Goal: Task Accomplishment & Management: Complete application form

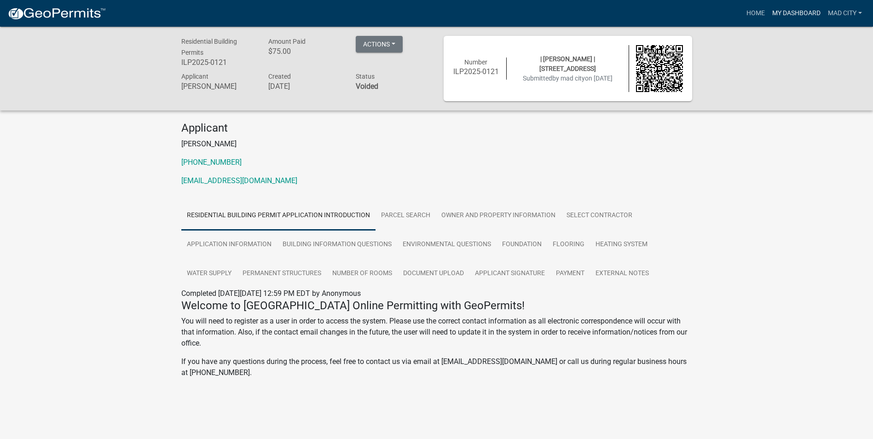
click at [790, 17] on link "My Dashboard" at bounding box center [797, 13] width 56 height 17
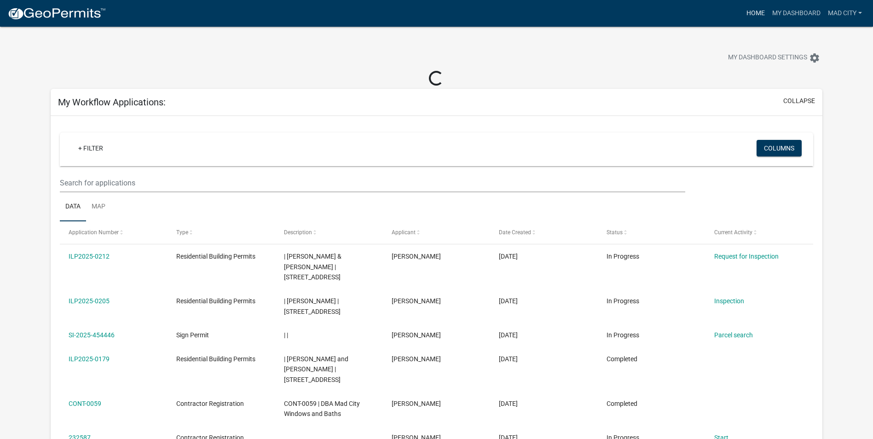
click at [756, 12] on link "Home" at bounding box center [756, 13] width 26 height 17
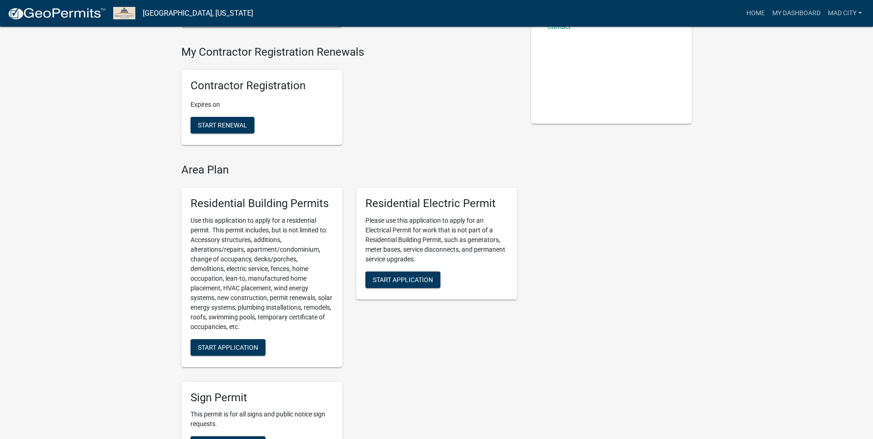
scroll to position [230, 0]
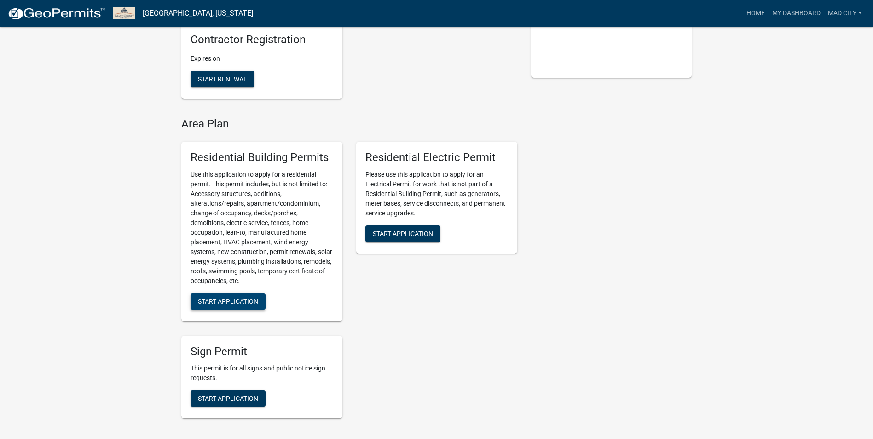
click at [251, 297] on span "Start Application" at bounding box center [228, 300] width 60 height 7
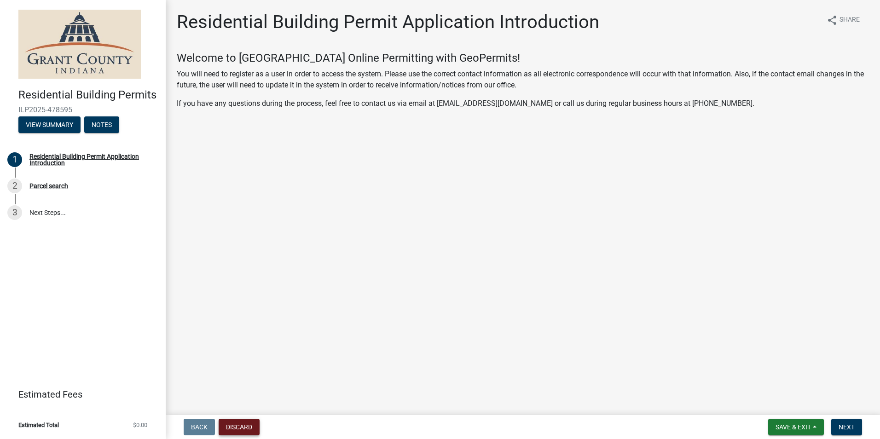
click at [241, 435] on nav "Back Discard Save & Exit Save Save & Exit Next" at bounding box center [523, 427] width 714 height 24
click at [243, 427] on button "Discard" at bounding box center [239, 427] width 41 height 17
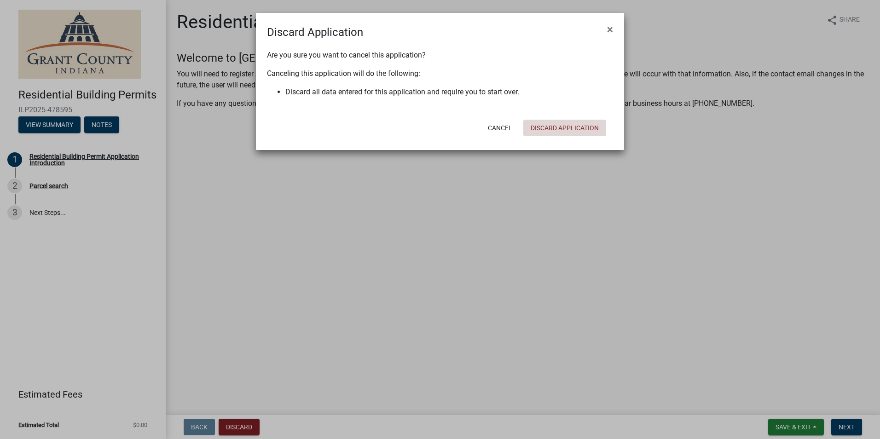
click at [551, 126] on button "Discard Application" at bounding box center [564, 128] width 83 height 17
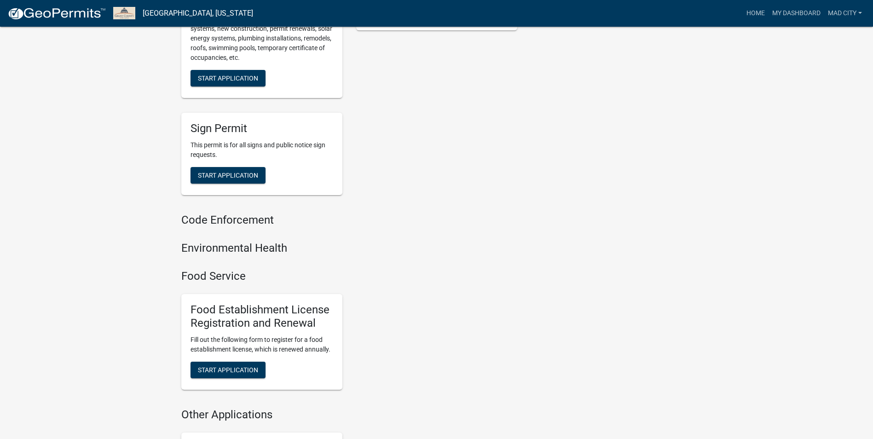
scroll to position [223, 0]
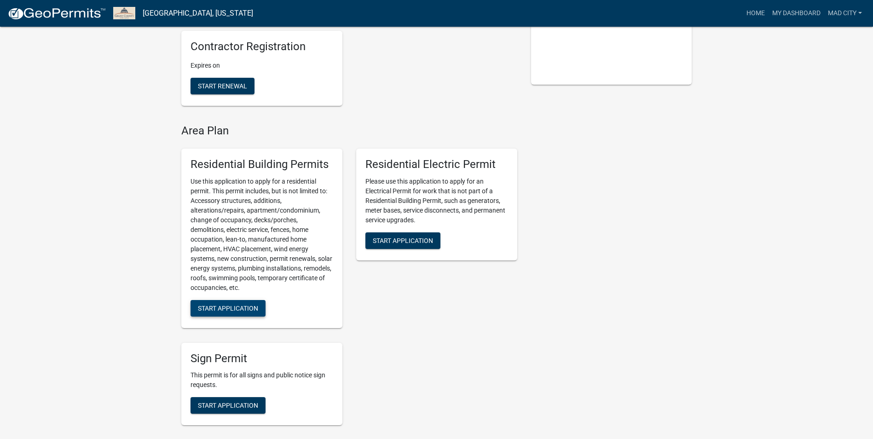
click at [246, 304] on span "Start Application" at bounding box center [228, 307] width 60 height 7
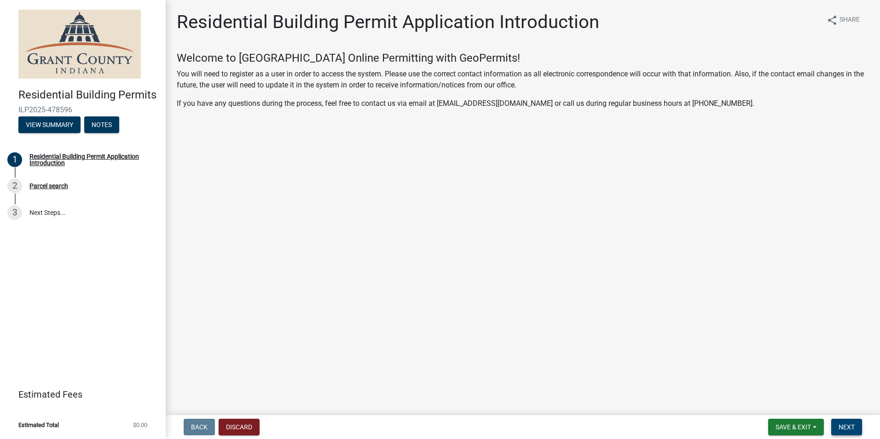
click at [851, 422] on button "Next" at bounding box center [846, 427] width 31 height 17
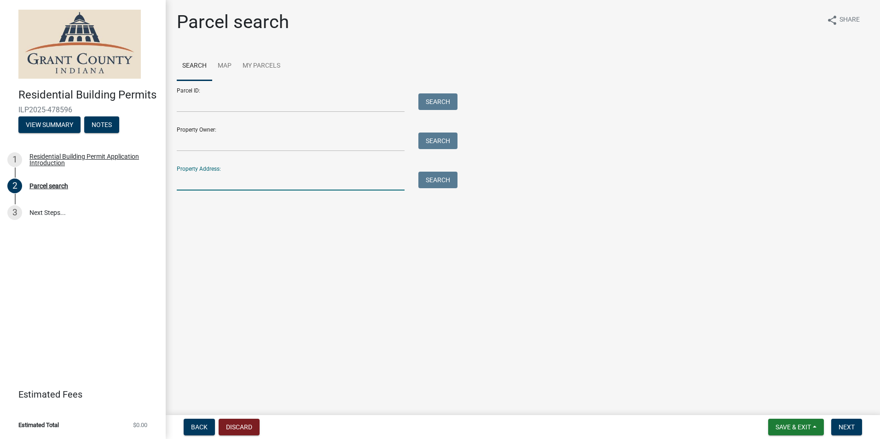
click at [200, 175] on input "Property Address:" at bounding box center [291, 181] width 228 height 19
click at [328, 186] on input "Property Address:" at bounding box center [291, 181] width 228 height 19
type input "3690 Rosewood Dr"
click at [435, 183] on button "Search" at bounding box center [437, 180] width 39 height 17
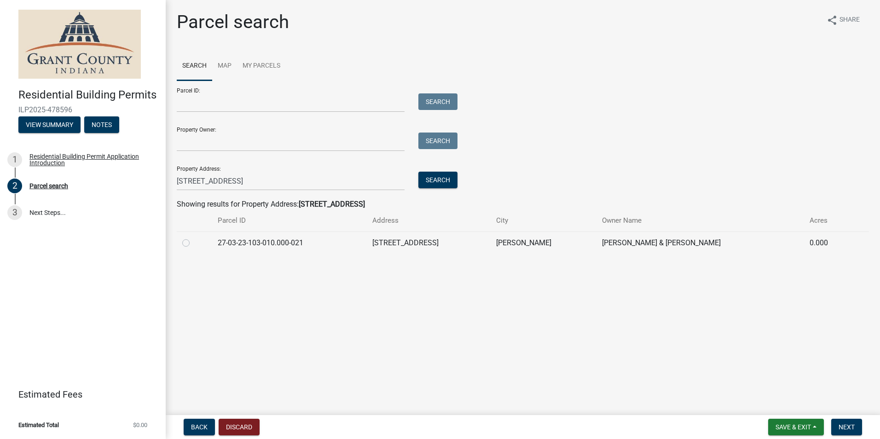
click at [193, 237] on label at bounding box center [193, 237] width 0 height 0
click at [193, 240] on input "radio" at bounding box center [196, 240] width 6 height 6
radio input "true"
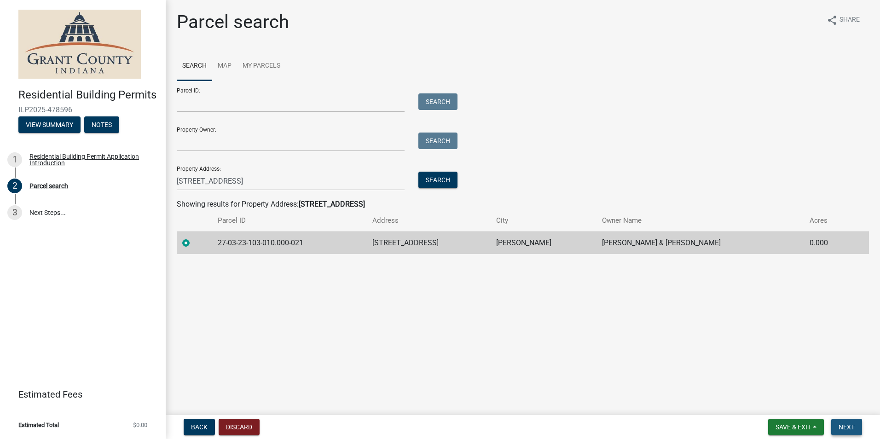
click at [850, 428] on span "Next" at bounding box center [847, 426] width 16 height 7
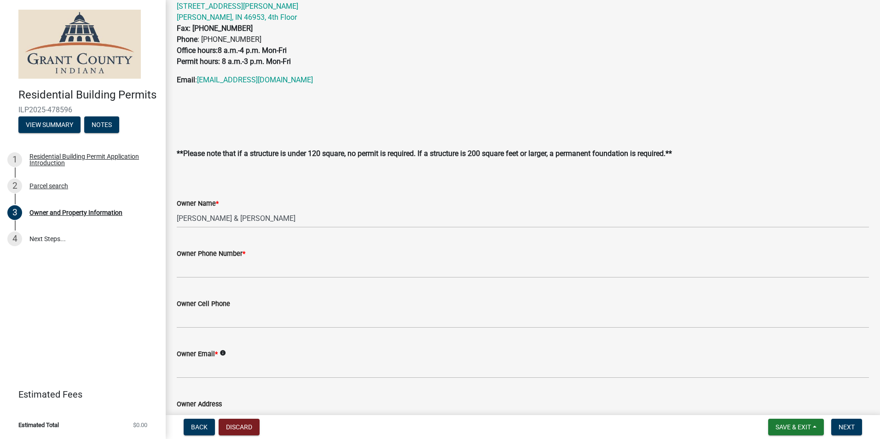
scroll to position [92, 0]
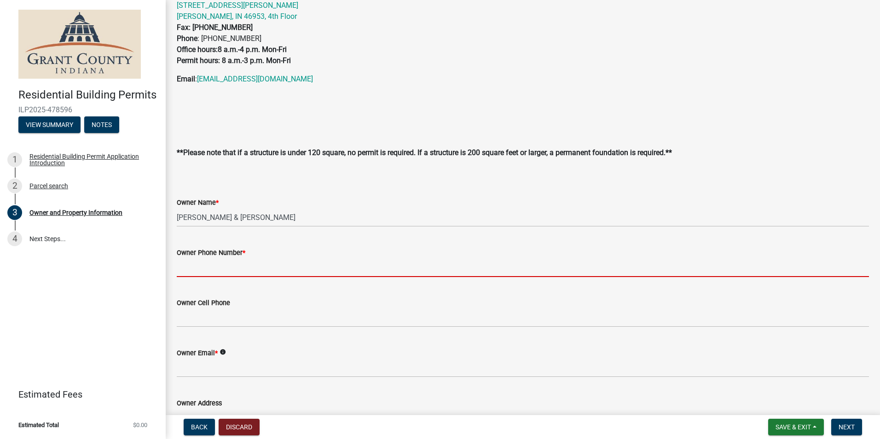
click at [317, 269] on input "Owner Phone Number *" at bounding box center [523, 267] width 692 height 19
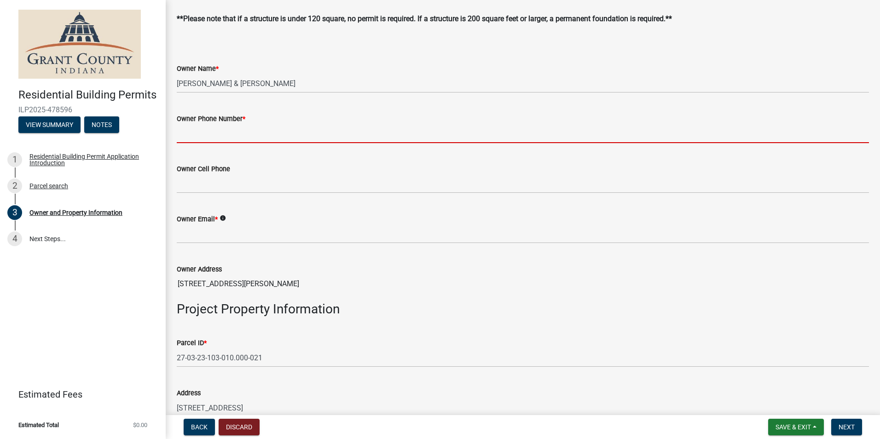
scroll to position [230, 0]
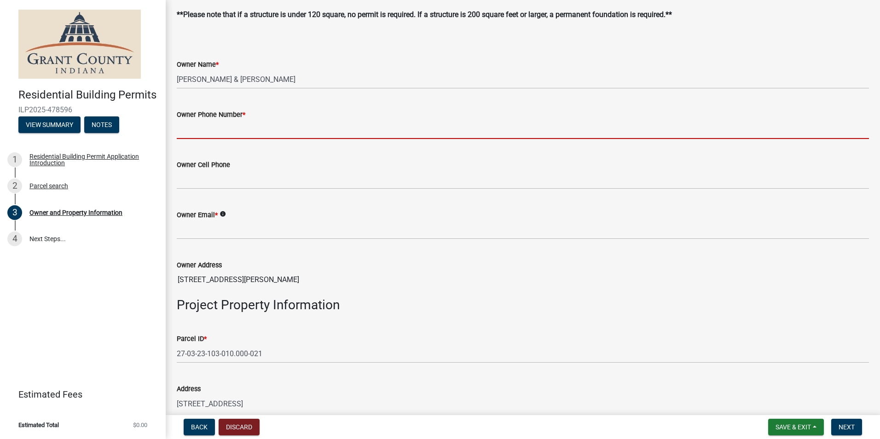
click at [298, 134] on input "Owner Phone Number *" at bounding box center [523, 129] width 692 height 19
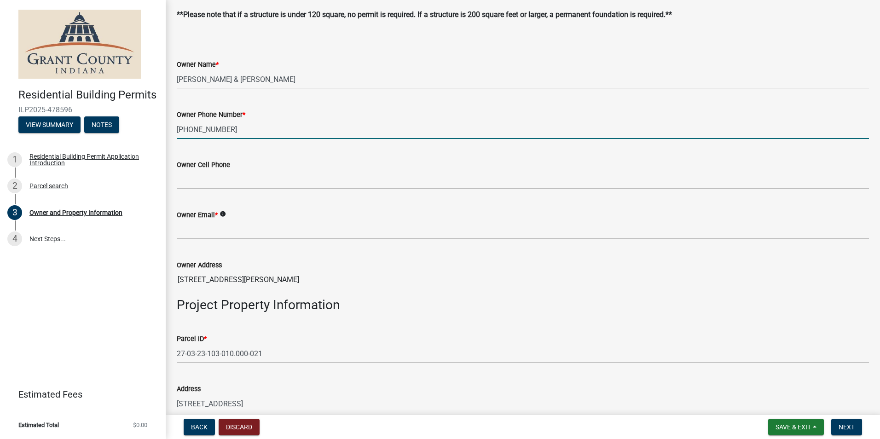
type input "765-506-8710"
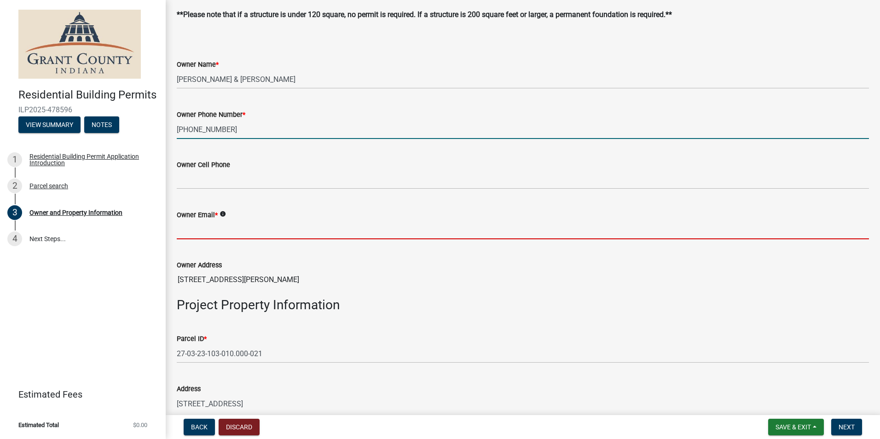
click at [237, 224] on input "Owner Email *" at bounding box center [523, 229] width 692 height 19
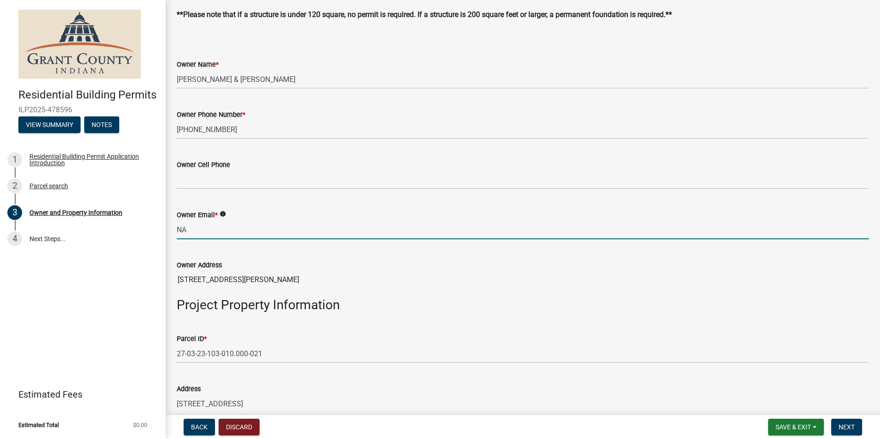
type input "NA"
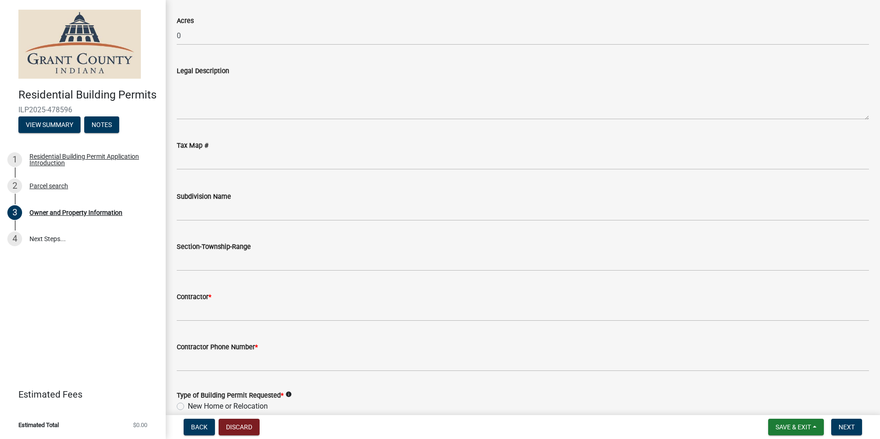
scroll to position [782, 0]
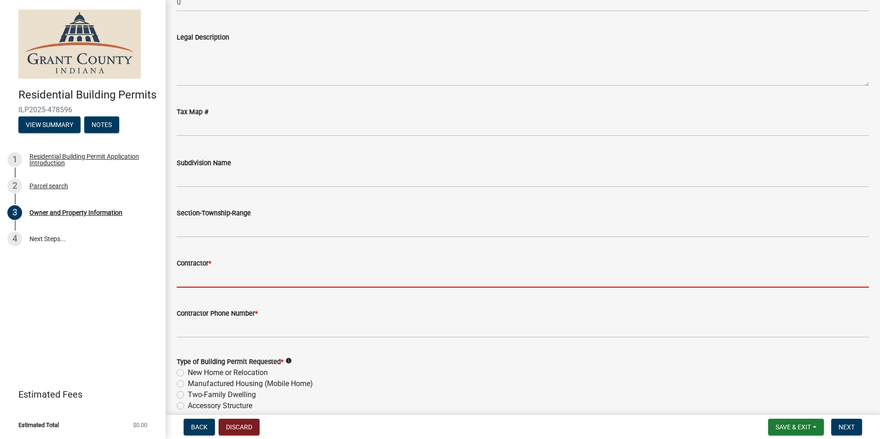
click at [277, 275] on input "Contractor *" at bounding box center [523, 278] width 692 height 19
type input "Mad City Windows & Baths 15375 Herriman Blvd, Noblesville, IN 46060"
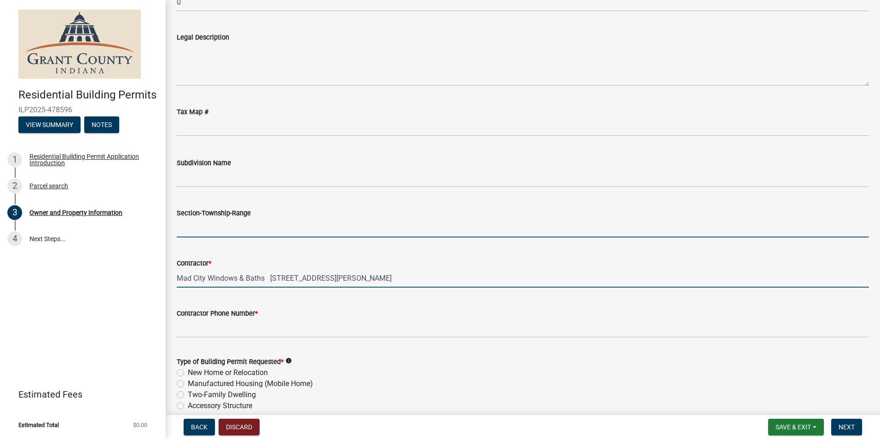
type input "NOBLESVILLE"
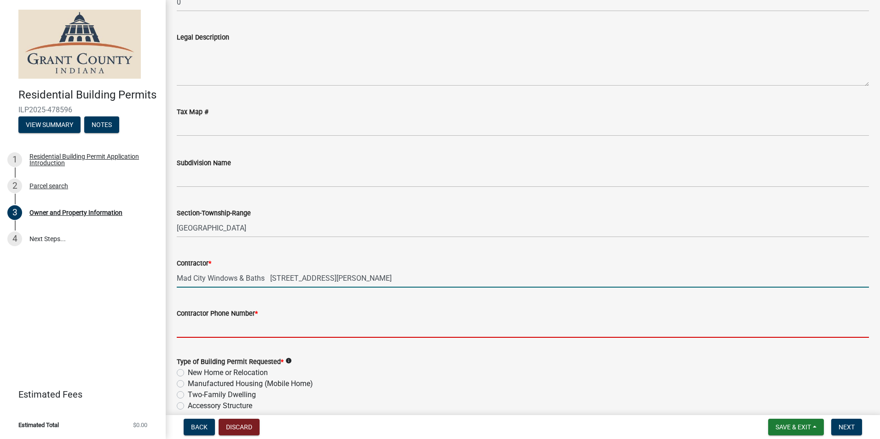
type input "317-383-0227"
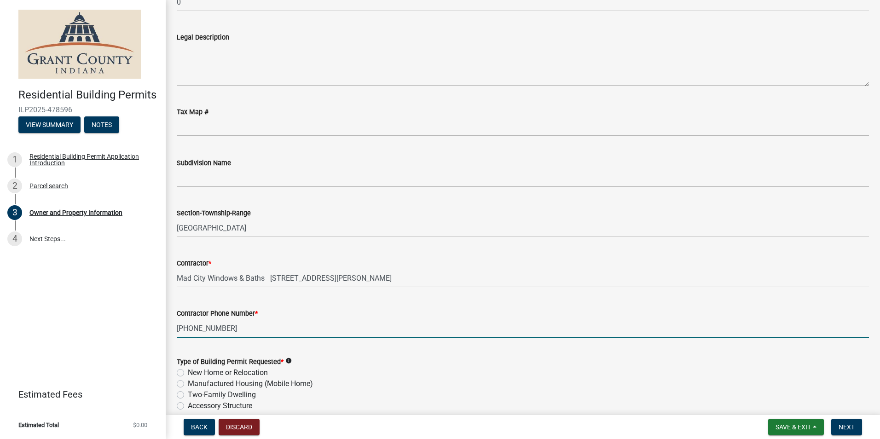
click at [386, 319] on input "317-383-0227" at bounding box center [523, 328] width 692 height 19
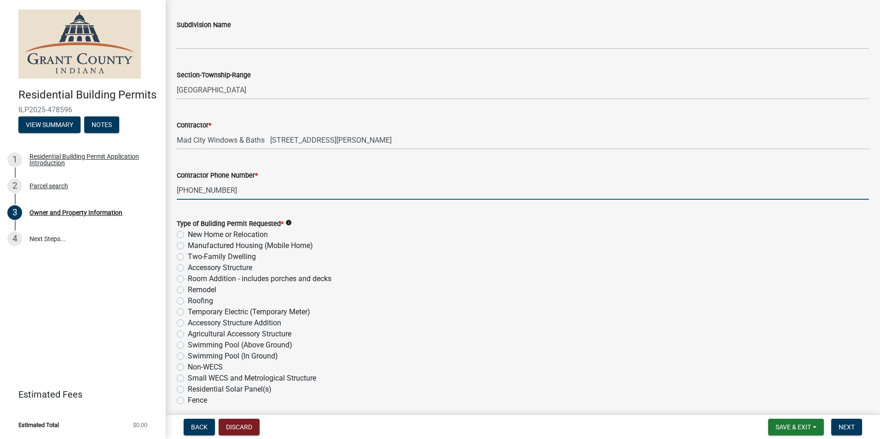
scroll to position [966, 0]
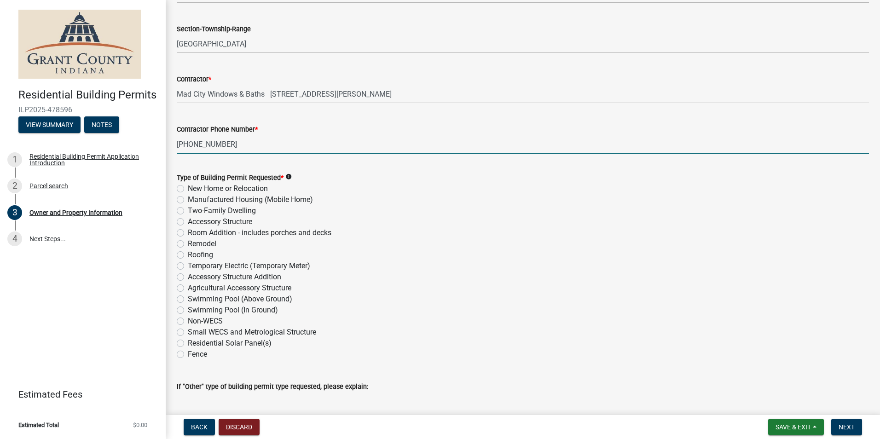
click at [214, 243] on label "Remodel" at bounding box center [202, 243] width 29 height 11
click at [194, 243] on input "Remodel" at bounding box center [191, 241] width 6 height 6
radio input "true"
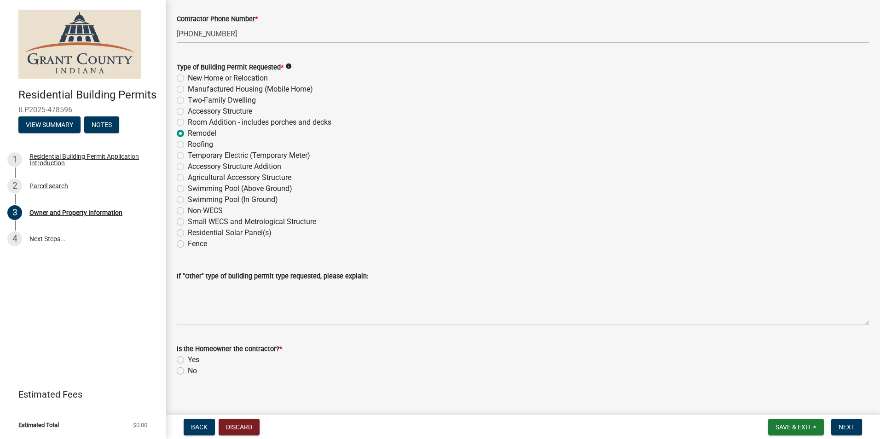
scroll to position [1086, 0]
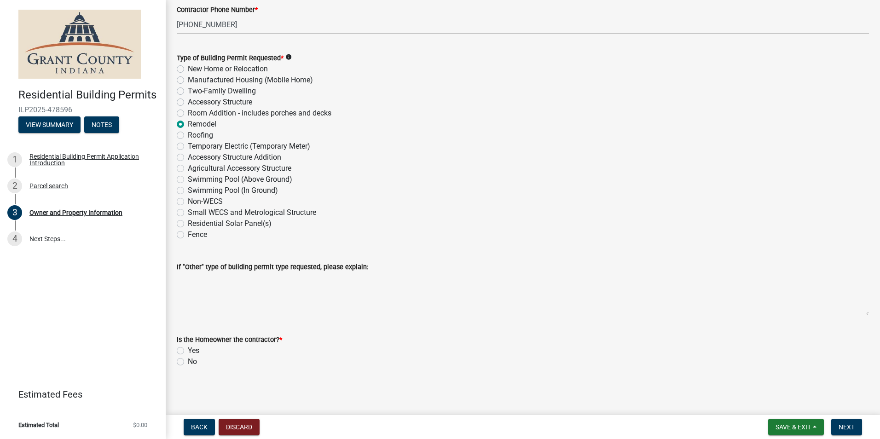
click at [188, 364] on label "No" at bounding box center [192, 361] width 9 height 11
click at [188, 362] on input "No" at bounding box center [191, 359] width 6 height 6
radio input "true"
click at [839, 434] on button "Next" at bounding box center [846, 427] width 31 height 17
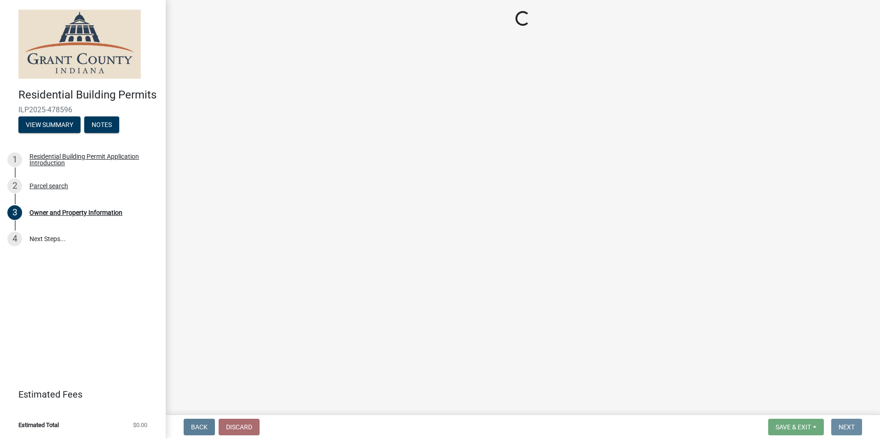
scroll to position [0, 0]
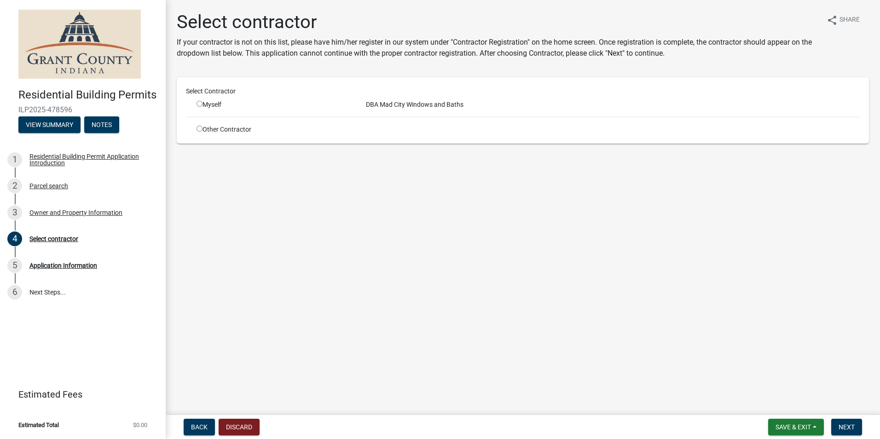
click at [202, 106] on div "Myself" at bounding box center [275, 105] width 156 height 10
click at [198, 103] on input "radio" at bounding box center [200, 104] width 6 height 6
radio input "true"
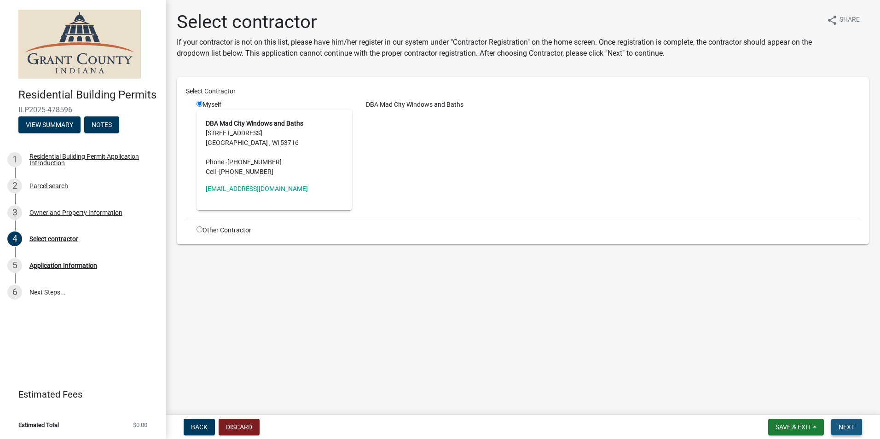
click at [852, 433] on button "Next" at bounding box center [846, 427] width 31 height 17
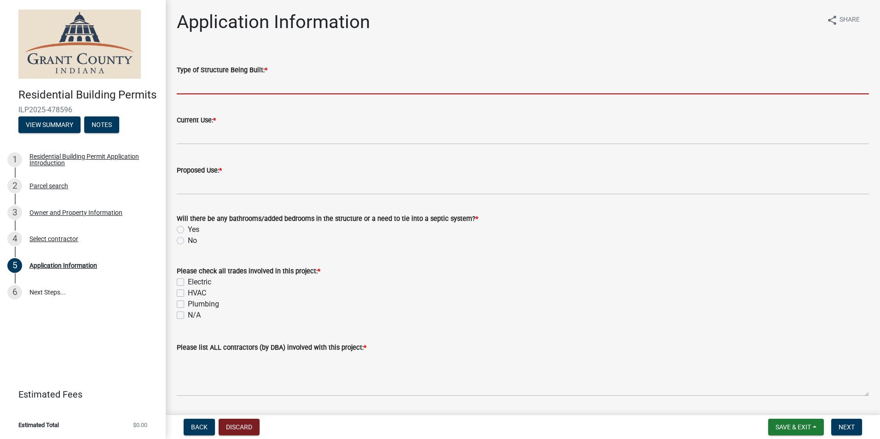
click at [243, 82] on input "Type of Structure Being Built: *" at bounding box center [523, 84] width 692 height 19
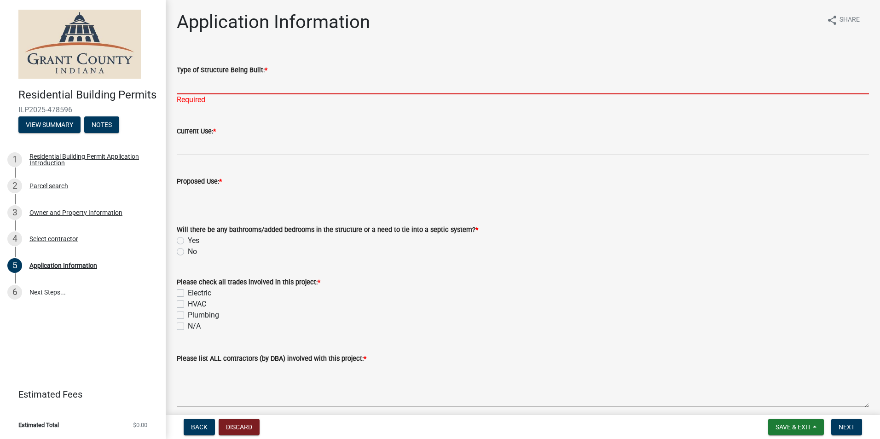
click at [353, 79] on input "Type of Structure Being Built: *" at bounding box center [523, 84] width 692 height 19
type input "Bath Remodel"
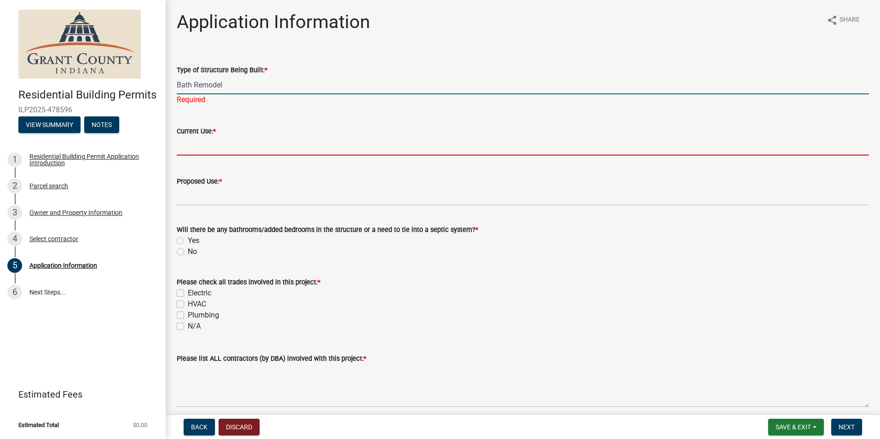
click at [236, 155] on wm-data-entity-input-list "Type of Structure Being Built: * Bath Remodel Required Current Use: * Proposed …" at bounding box center [523, 351] width 692 height 599
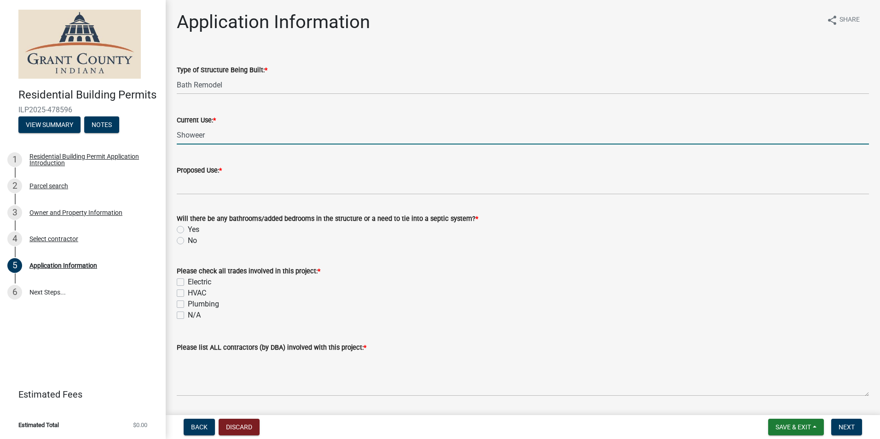
type input "Showeer"
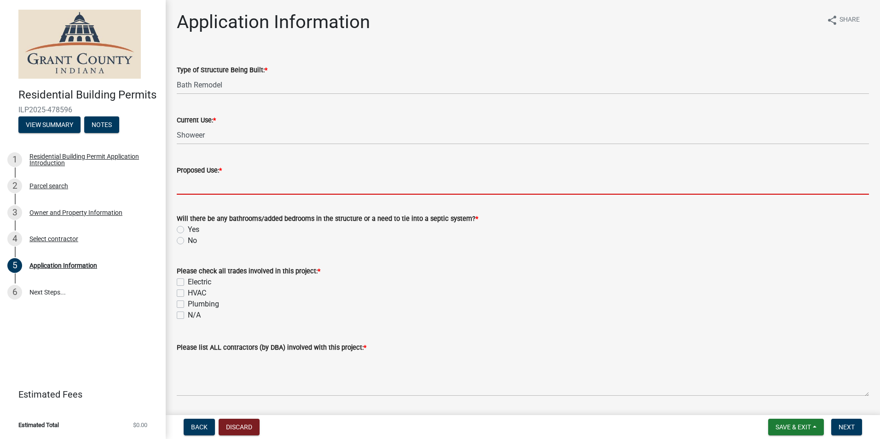
click at [223, 188] on input "Proposed Use: *" at bounding box center [523, 185] width 692 height 19
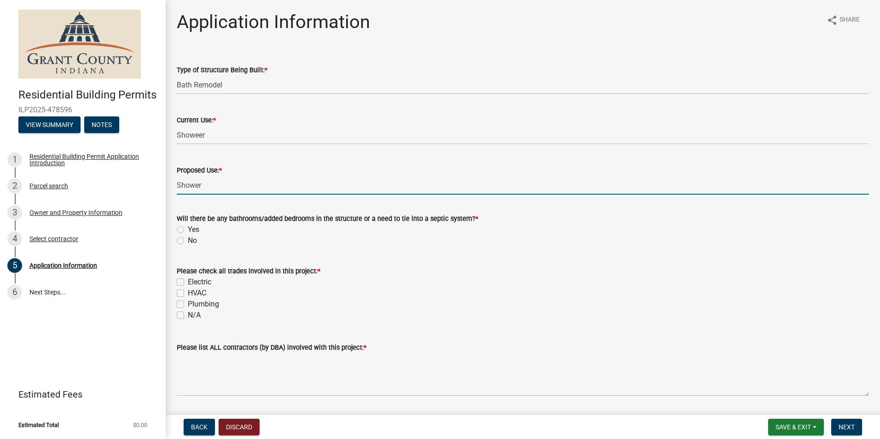
type input "Shower"
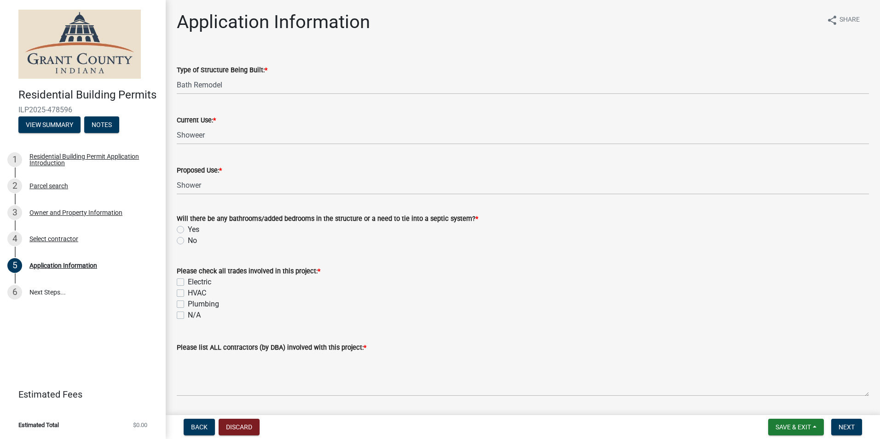
click at [179, 244] on div "No" at bounding box center [523, 240] width 692 height 11
click at [188, 241] on label "No" at bounding box center [192, 240] width 9 height 11
click at [188, 241] on input "No" at bounding box center [191, 238] width 6 height 6
radio input "true"
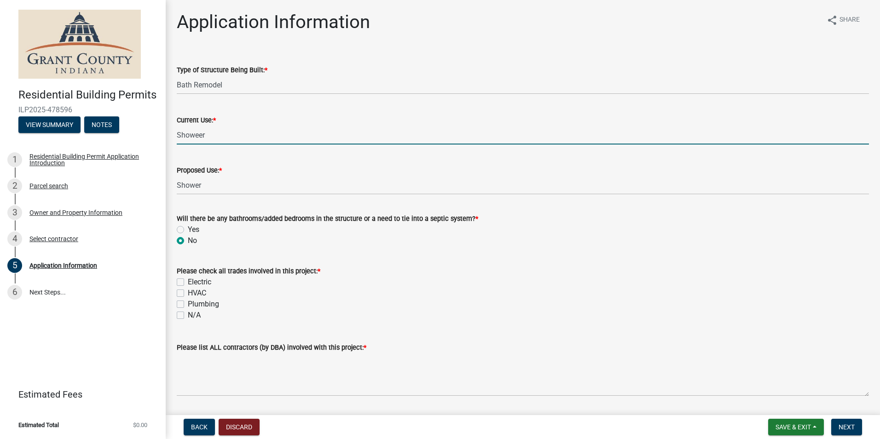
click at [202, 133] on input "Showeer" at bounding box center [523, 135] width 692 height 19
type input "Shower"
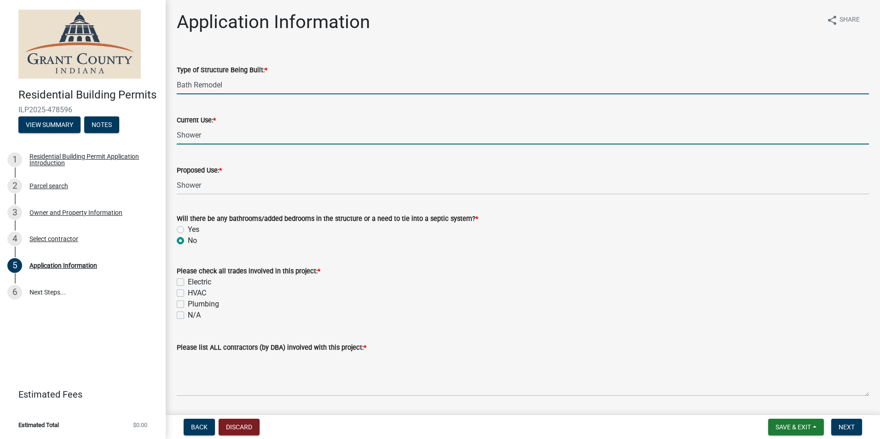
click at [270, 80] on input "Bath Remodel" at bounding box center [523, 84] width 692 height 19
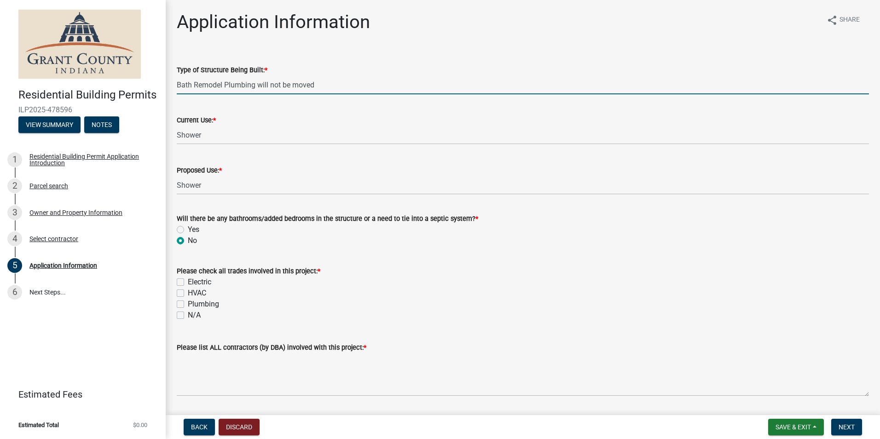
type input "Bath Remodel Plumbing will not be moved"
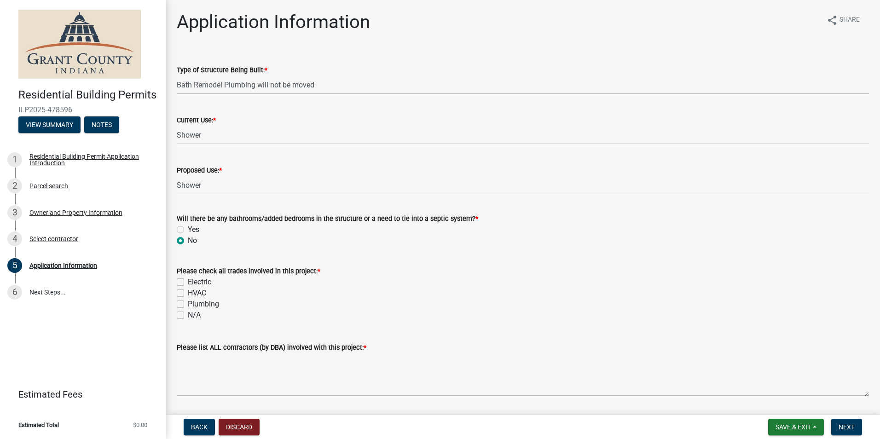
click at [188, 317] on label "N/A" at bounding box center [194, 315] width 13 height 11
click at [188, 316] on input "N/A" at bounding box center [191, 313] width 6 height 6
checkbox input "true"
checkbox input "false"
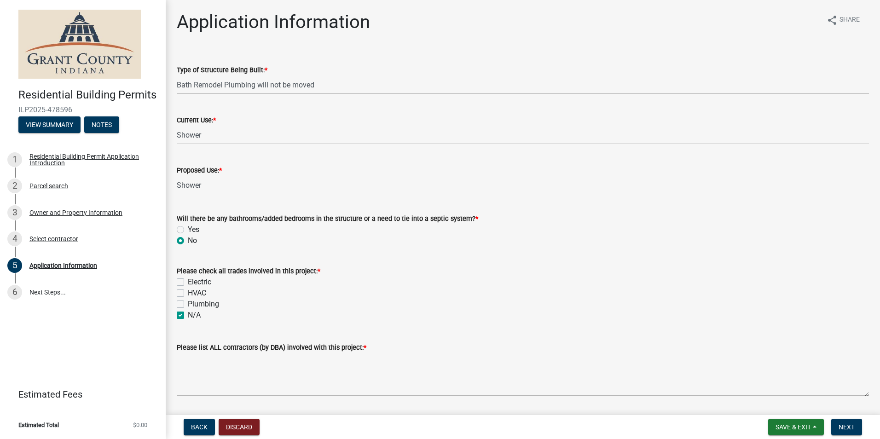
checkbox input "false"
checkbox input "true"
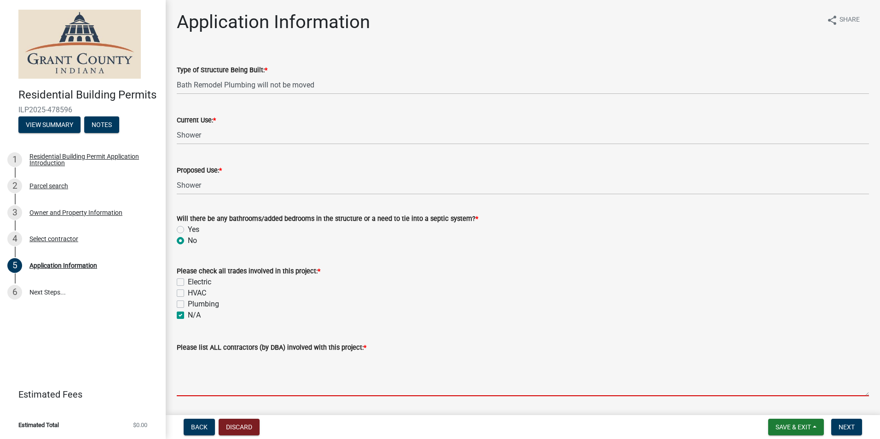
click at [234, 390] on textarea "Please list ALL contractors (by DBA) involved with this project: *" at bounding box center [523, 374] width 692 height 43
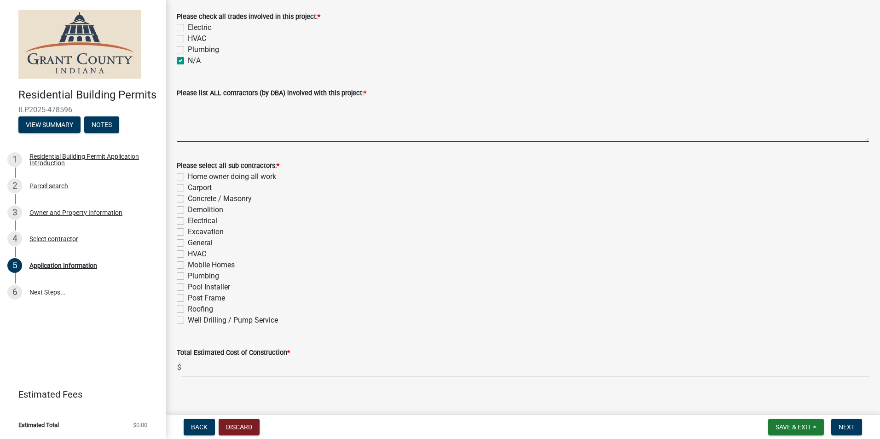
scroll to position [264, 0]
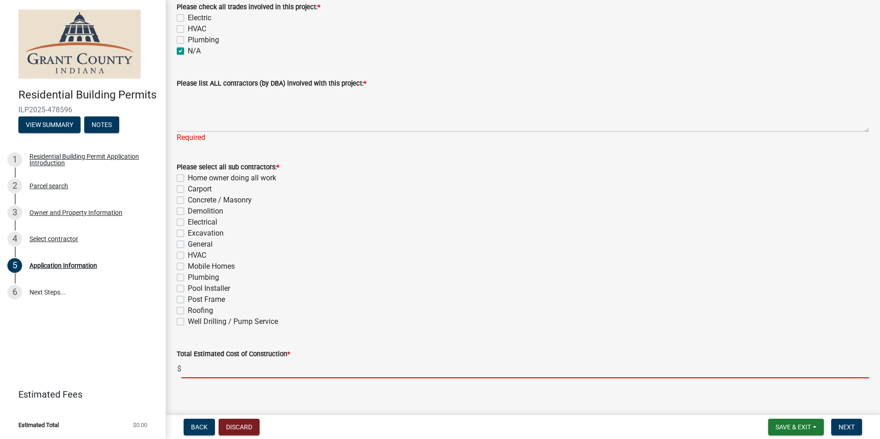
click at [321, 357] on form "Total Estimated Cost of Construction * $" at bounding box center [523, 363] width 692 height 30
click at [255, 366] on input "text" at bounding box center [525, 368] width 688 height 19
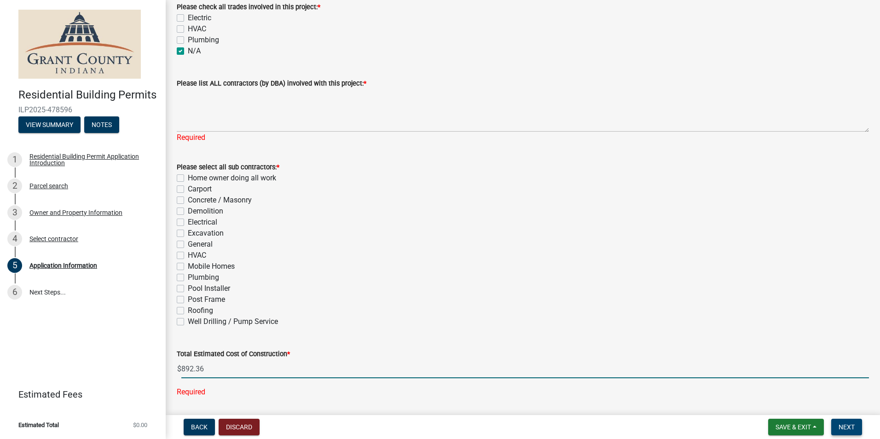
type input "892.36"
click at [837, 421] on button "Next" at bounding box center [846, 427] width 31 height 17
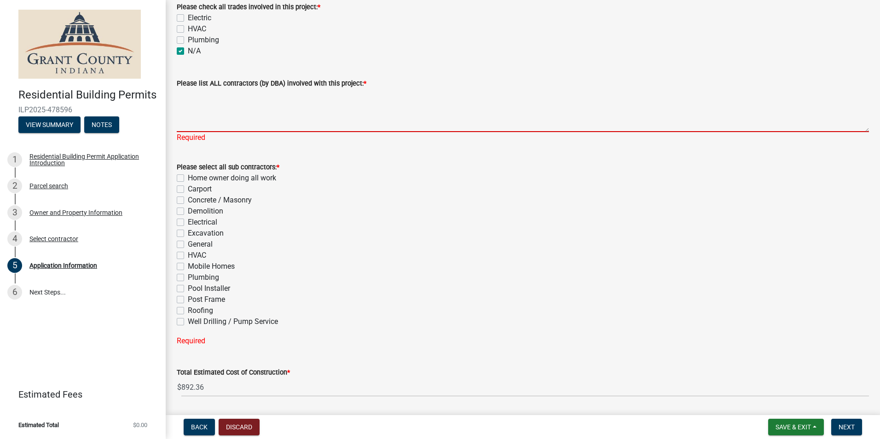
click at [224, 121] on textarea "Please list ALL contractors (by DBA) involved with this project: *" at bounding box center [523, 110] width 692 height 43
click at [224, 124] on textarea "Please list ALL contractors (by DBA) involved with this project: *" at bounding box center [523, 110] width 692 height 43
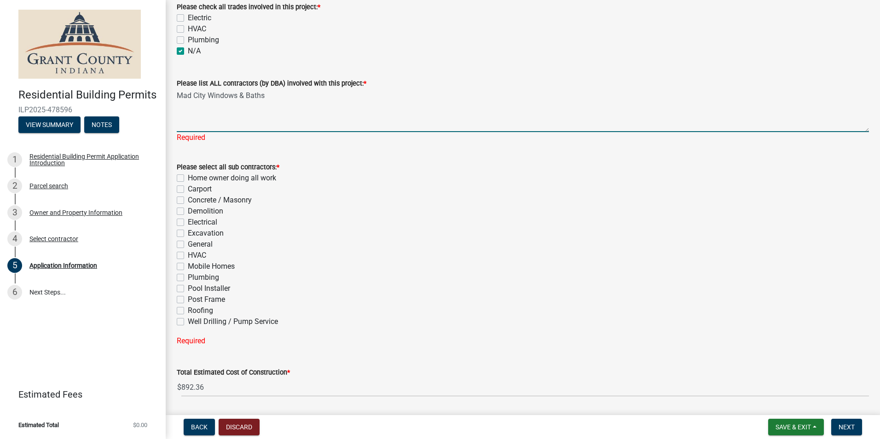
type textarea "Mad City Windows & Baths"
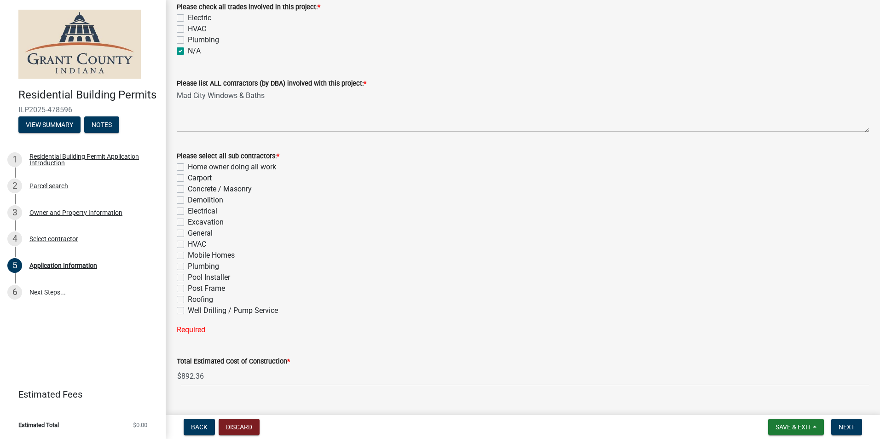
click at [236, 353] on wm-data-entity-input-list "Type of Structure Being Built: * Bath Remodel Plumbing will not be moved Curren…" at bounding box center [523, 90] width 692 height 607
click at [844, 429] on span "Next" at bounding box center [847, 426] width 16 height 7
click at [199, 236] on label "General" at bounding box center [200, 233] width 25 height 11
click at [194, 234] on input "General" at bounding box center [191, 231] width 6 height 6
checkbox input "true"
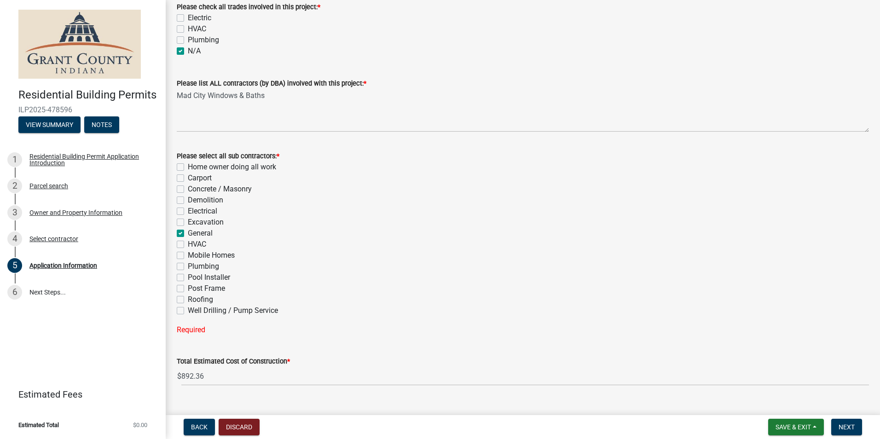
checkbox input "false"
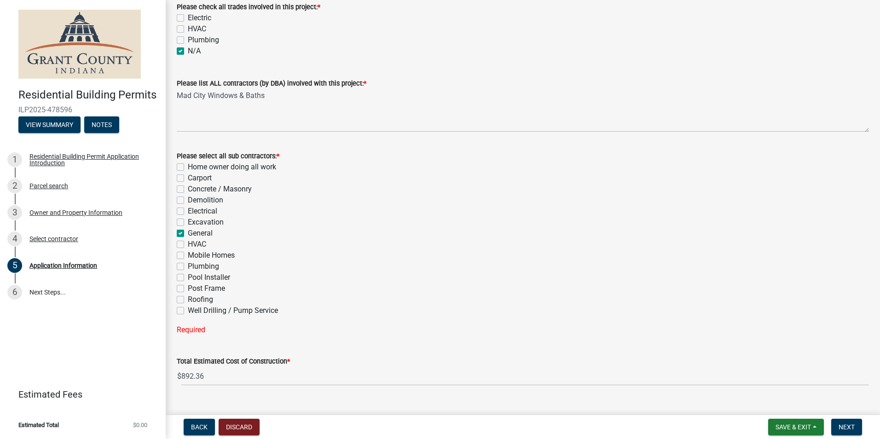
checkbox input "false"
checkbox input "true"
checkbox input "false"
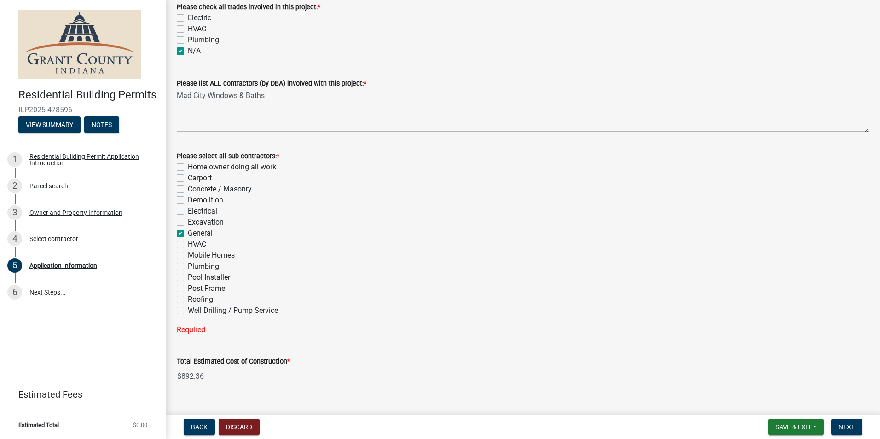
checkbox input "false"
click at [850, 417] on nav "Back Discard Save & Exit Save Save & Exit Next" at bounding box center [523, 427] width 714 height 24
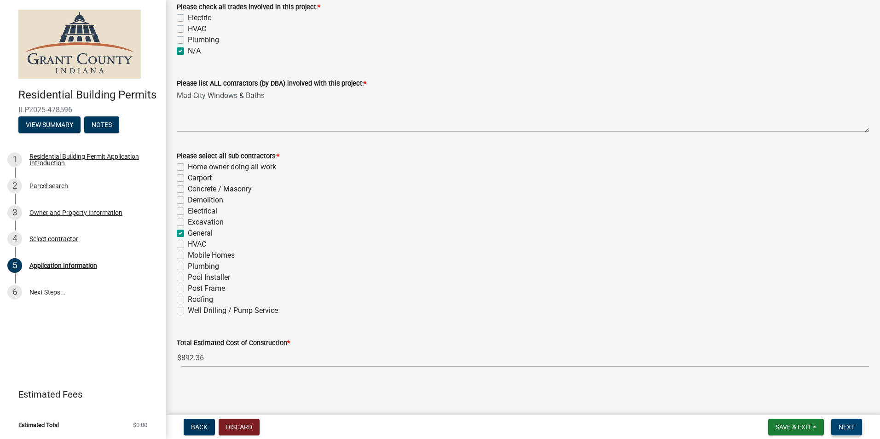
click at [850, 419] on button "Next" at bounding box center [846, 427] width 31 height 17
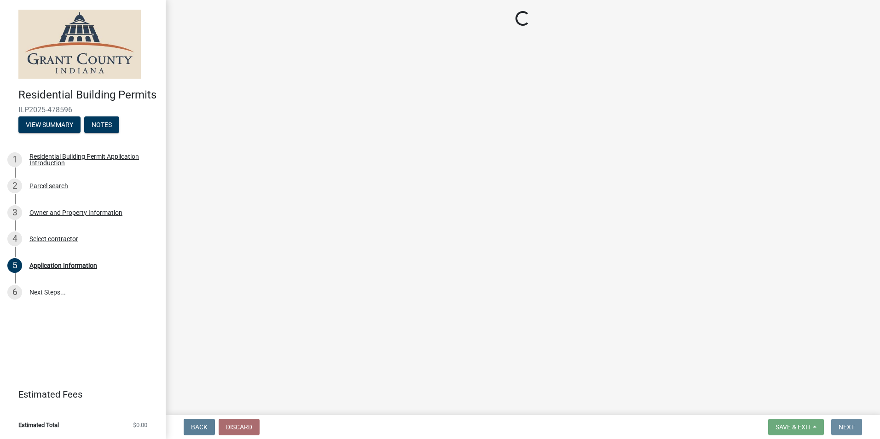
scroll to position [0, 0]
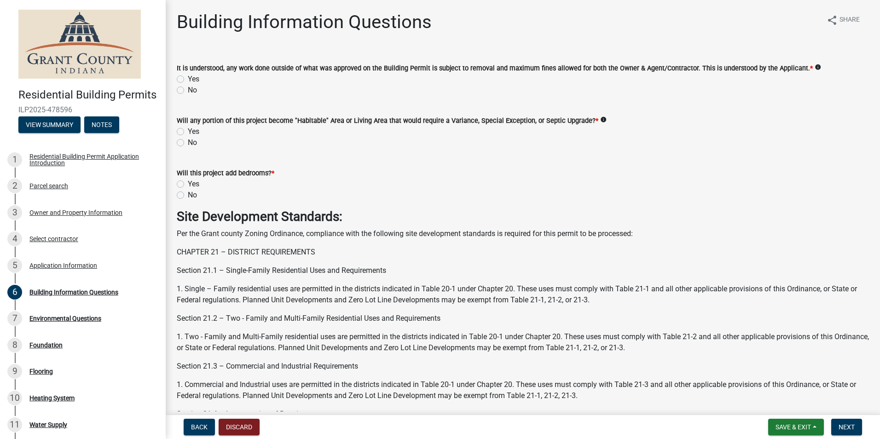
click at [188, 80] on label "Yes" at bounding box center [194, 79] width 12 height 11
click at [188, 80] on input "Yes" at bounding box center [191, 77] width 6 height 6
radio input "true"
click at [188, 143] on label "No" at bounding box center [192, 142] width 9 height 11
click at [188, 143] on input "No" at bounding box center [191, 140] width 6 height 6
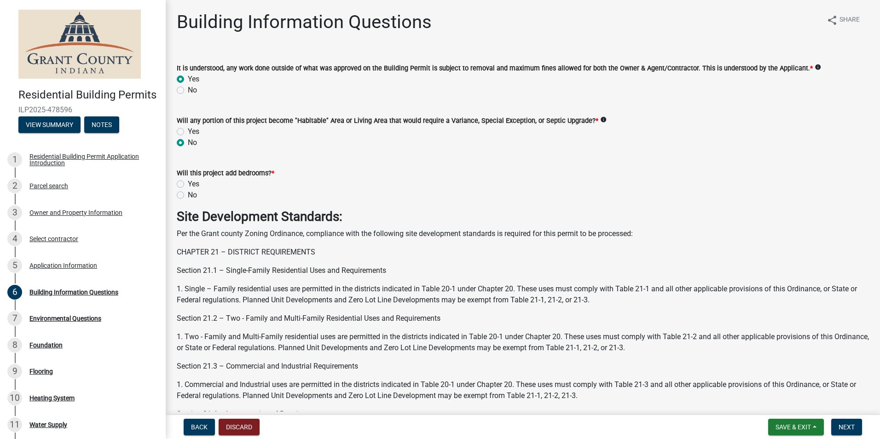
radio input "true"
click at [180, 199] on div "No" at bounding box center [523, 195] width 692 height 11
click at [195, 194] on label "No" at bounding box center [192, 195] width 9 height 11
click at [194, 194] on input "No" at bounding box center [191, 193] width 6 height 6
radio input "true"
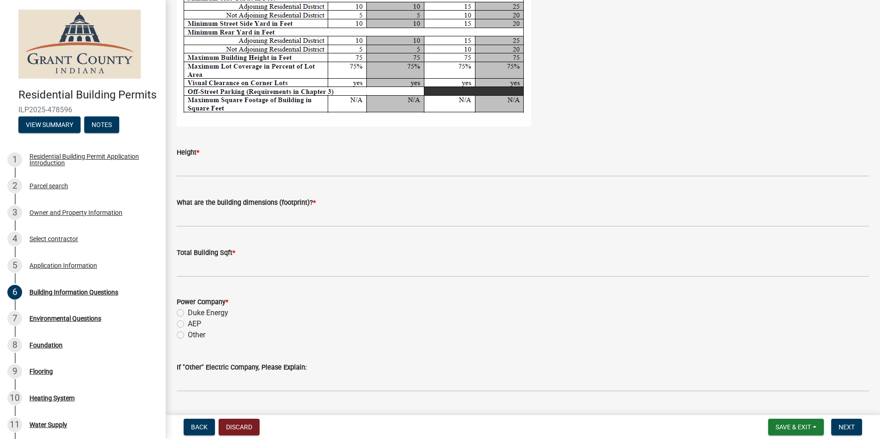
scroll to position [1795, 0]
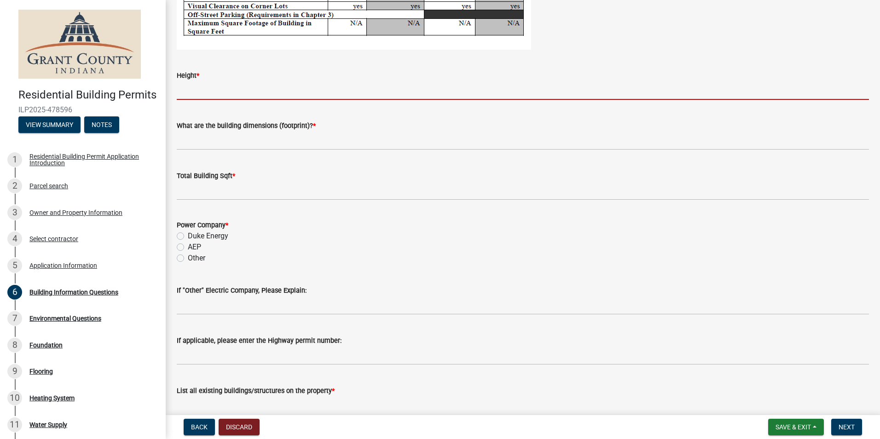
click at [221, 93] on input "Height *" at bounding box center [523, 90] width 692 height 19
type input "NA"
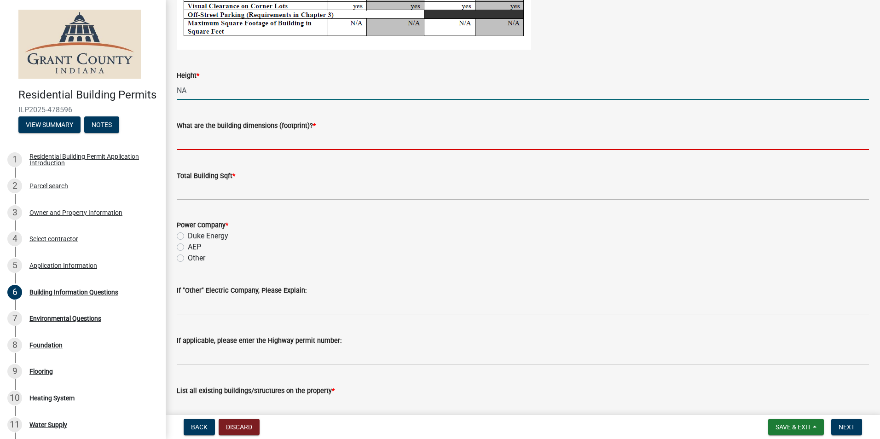
type input "NA"
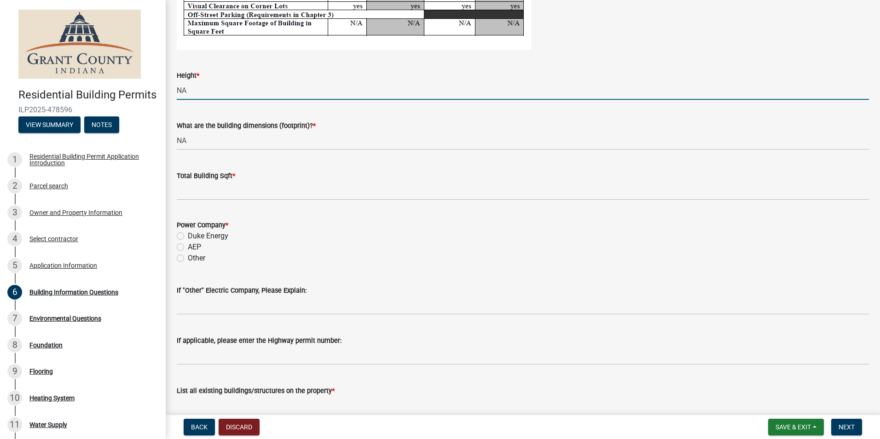
type input "0"
type input "NA"
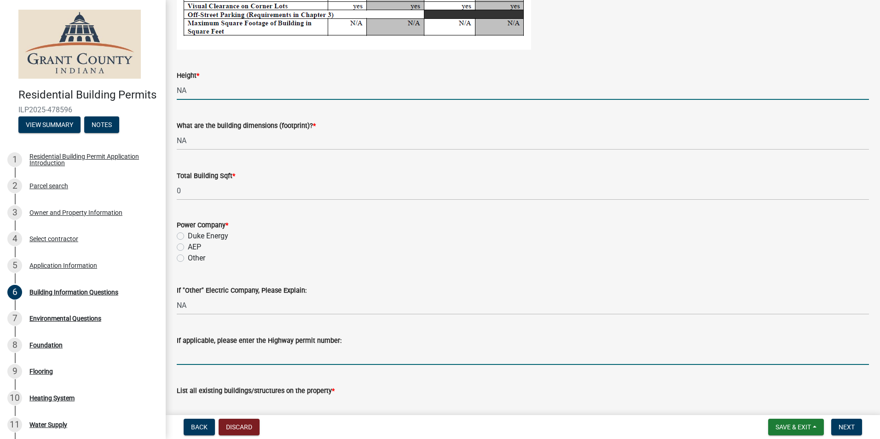
type input "NA"
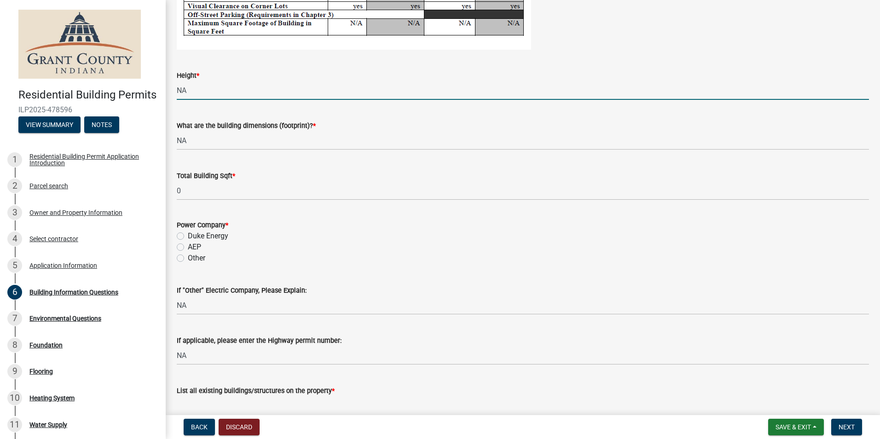
type input "NA"
type input "0"
click at [198, 256] on label "Other" at bounding box center [196, 258] width 17 height 11
click at [194, 256] on input "Other" at bounding box center [191, 256] width 6 height 6
radio input "true"
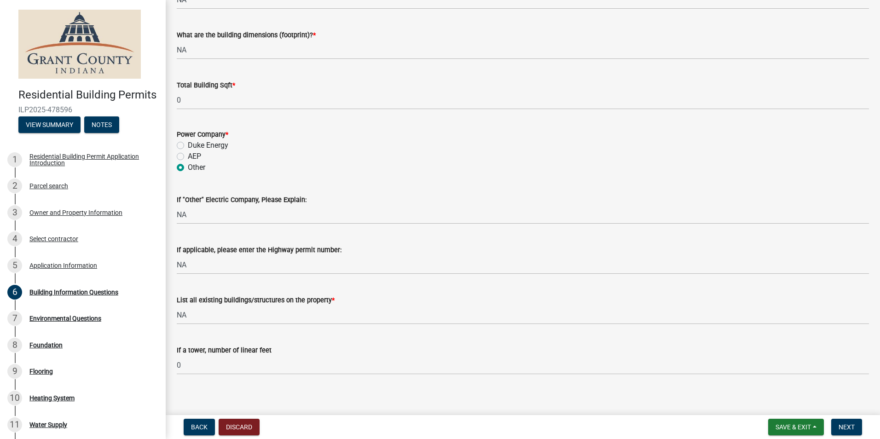
scroll to position [1893, 0]
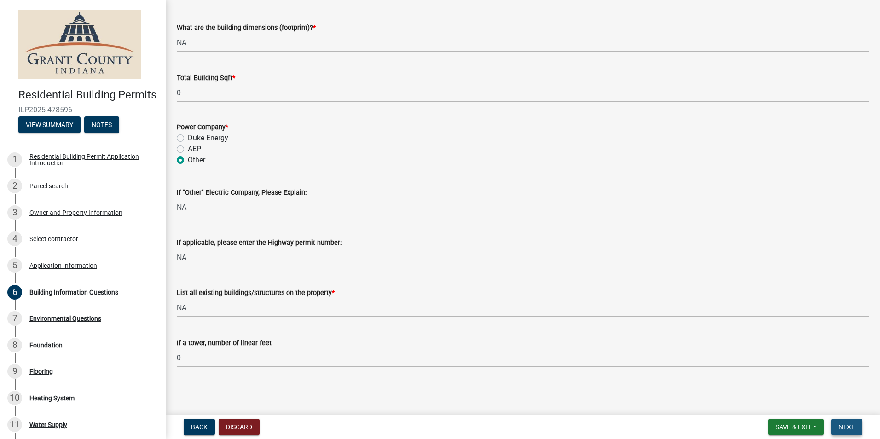
click at [849, 425] on span "Next" at bounding box center [847, 426] width 16 height 7
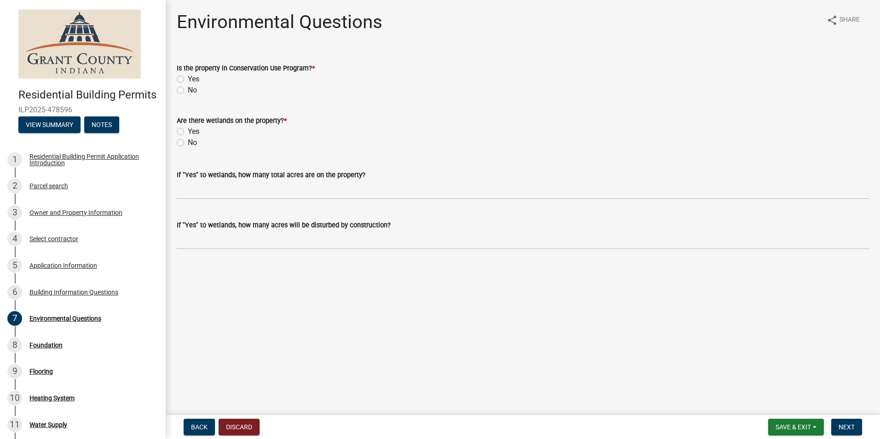
click at [188, 92] on label "No" at bounding box center [192, 90] width 9 height 11
click at [188, 91] on input "No" at bounding box center [191, 88] width 6 height 6
radio input "true"
click at [188, 140] on label "No" at bounding box center [192, 142] width 9 height 11
click at [188, 140] on input "No" at bounding box center [191, 140] width 6 height 6
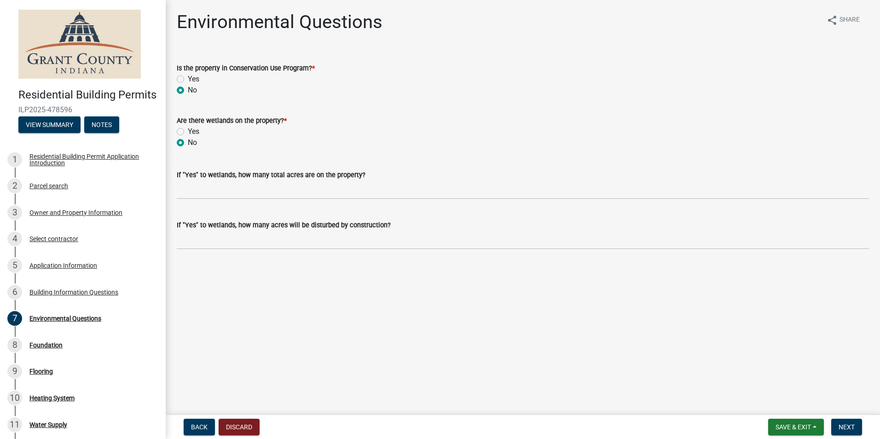
radio input "true"
click at [834, 427] on button "Next" at bounding box center [846, 427] width 31 height 17
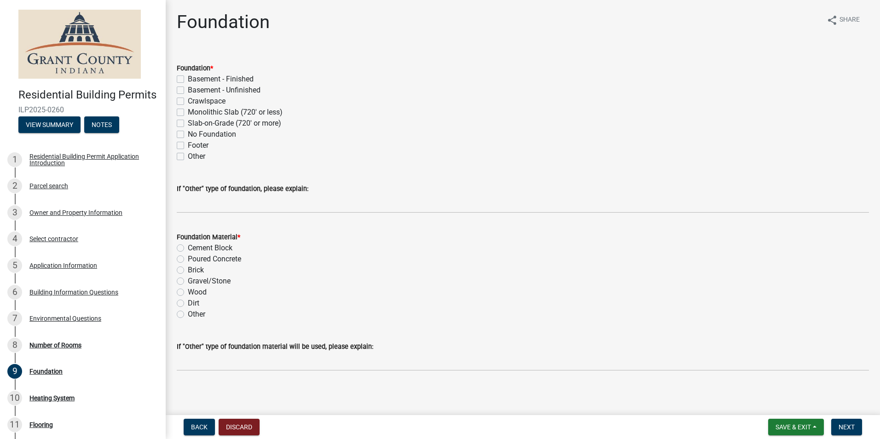
click at [188, 98] on label "Crawlspace" at bounding box center [207, 101] width 38 height 11
click at [188, 98] on input "Crawlspace" at bounding box center [191, 99] width 6 height 6
checkbox input "true"
checkbox input "false"
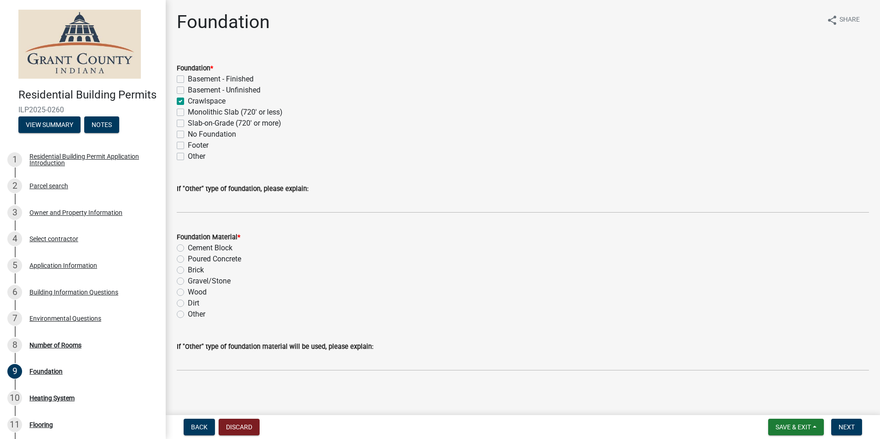
checkbox input "true"
checkbox input "false"
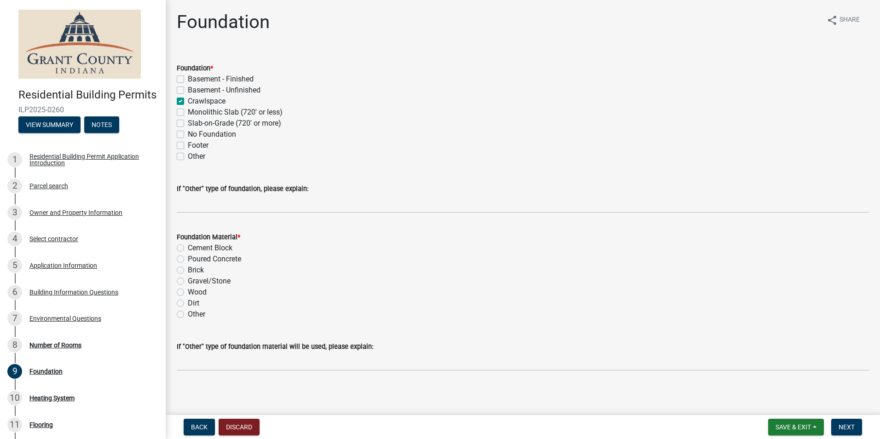
checkbox input "false"
click at [185, 312] on div "Other" at bounding box center [523, 314] width 692 height 11
click at [180, 319] on div "Other" at bounding box center [523, 314] width 692 height 11
click at [188, 313] on label "Other" at bounding box center [196, 314] width 17 height 11
click at [188, 313] on input "Other" at bounding box center [191, 312] width 6 height 6
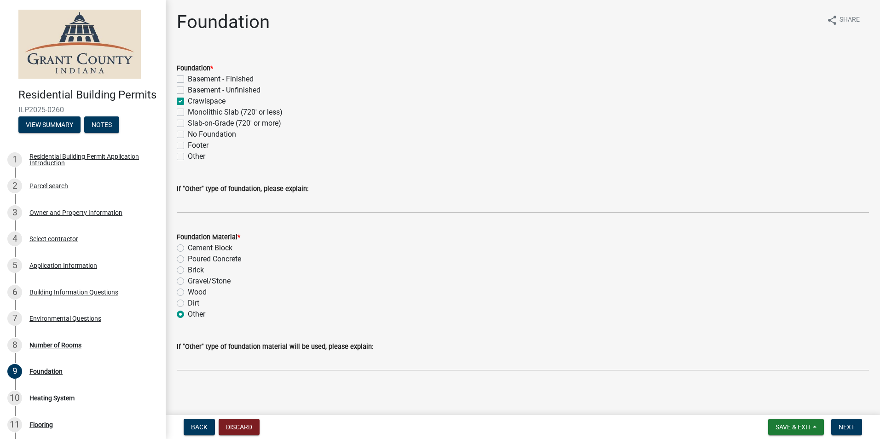
radio input "true"
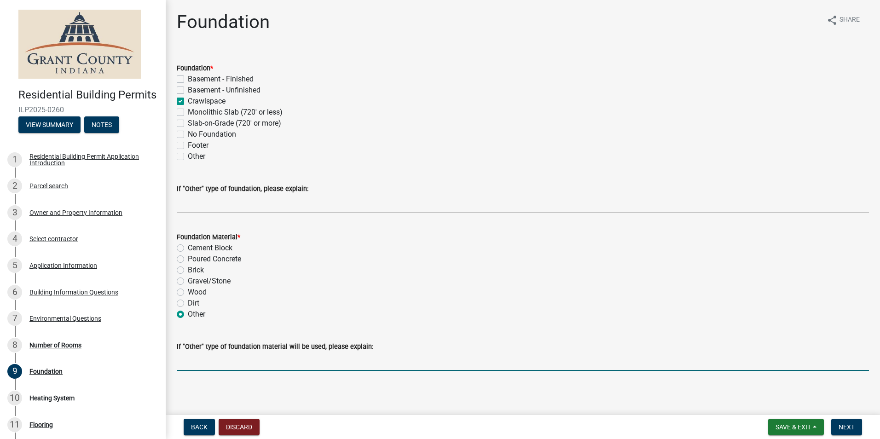
click at [223, 369] on input "If "Other" type of foundation material will be used, please explain:" at bounding box center [523, 361] width 692 height 19
paste input "masonry"
type input "masonry"
click at [848, 431] on button "Next" at bounding box center [846, 427] width 31 height 17
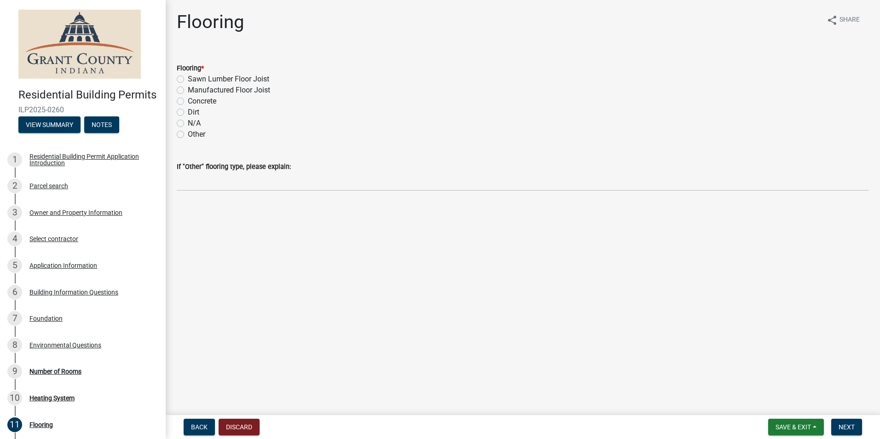
click at [187, 122] on div "N/A" at bounding box center [523, 123] width 692 height 11
click at [190, 123] on label "N/A" at bounding box center [194, 123] width 13 height 11
click at [190, 123] on input "N/A" at bounding box center [191, 121] width 6 height 6
radio input "true"
click at [843, 425] on span "Next" at bounding box center [847, 426] width 16 height 7
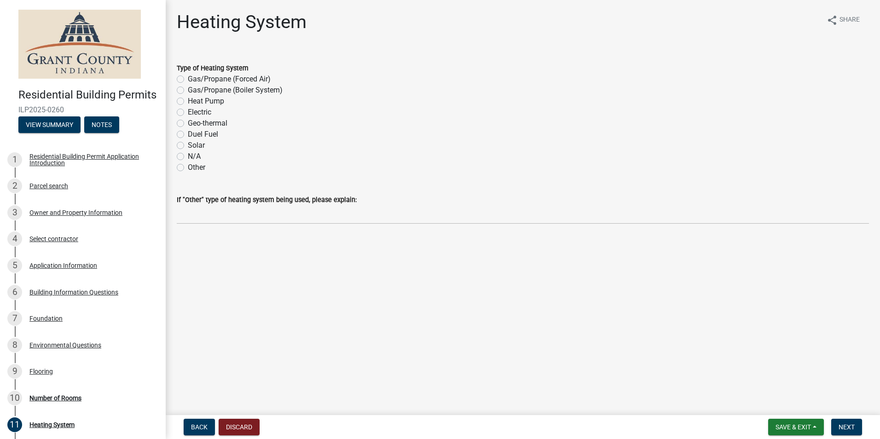
click at [188, 158] on label "N/A" at bounding box center [194, 156] width 13 height 11
click at [188, 157] on input "N/A" at bounding box center [191, 154] width 6 height 6
radio input "true"
click at [841, 422] on button "Next" at bounding box center [846, 427] width 31 height 17
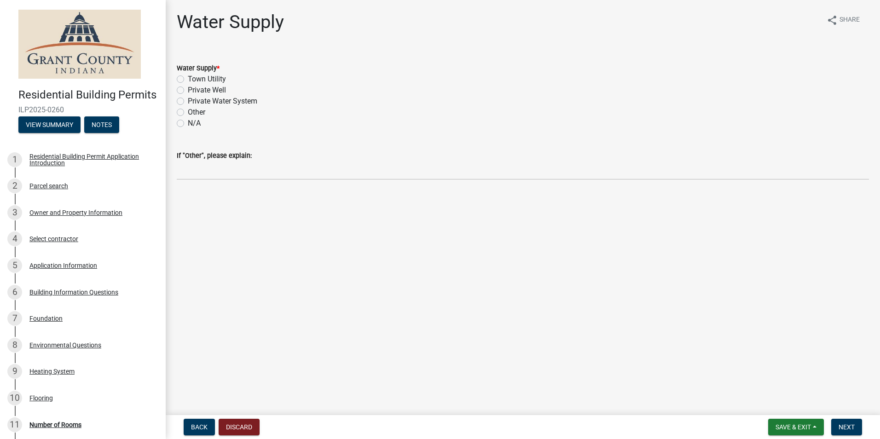
click at [188, 125] on label "N/A" at bounding box center [194, 123] width 13 height 11
click at [188, 124] on input "N/A" at bounding box center [191, 121] width 6 height 6
radio input "true"
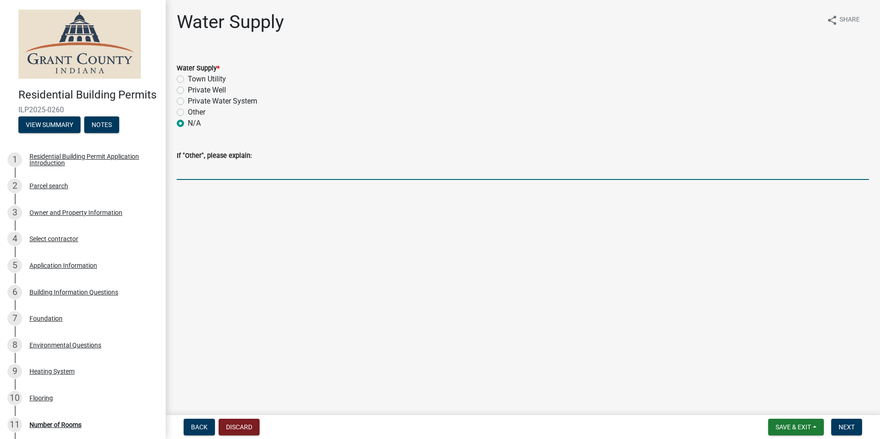
click at [416, 172] on input "If "Other", please explain:" at bounding box center [523, 170] width 692 height 19
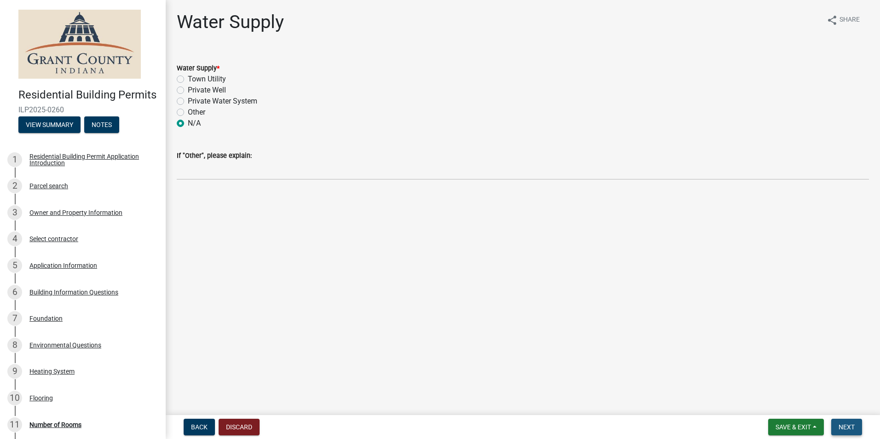
click at [851, 427] on span "Next" at bounding box center [847, 426] width 16 height 7
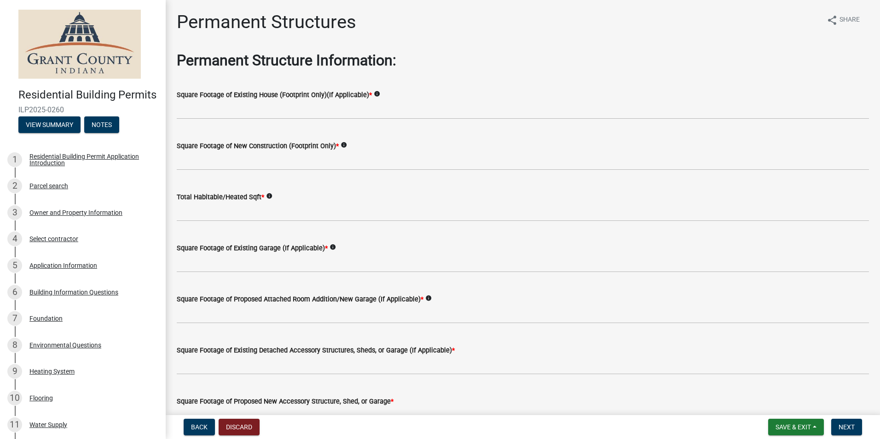
click at [305, 99] on div "Square Footage of Existing House (Footprint Only)(If Applicable) * info" at bounding box center [523, 94] width 692 height 11
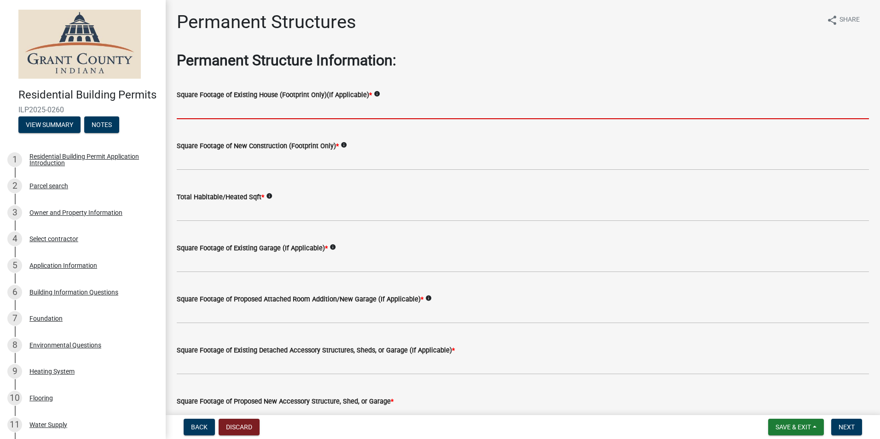
click at [307, 110] on input "text" at bounding box center [523, 109] width 692 height 19
type input "0"
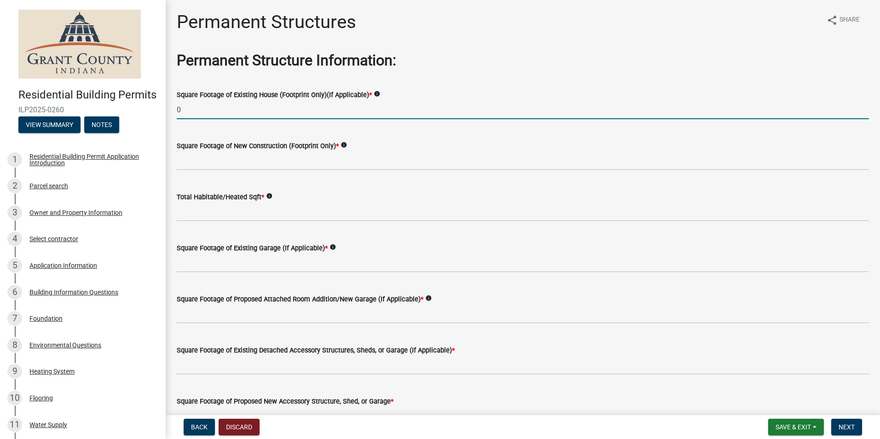
type input "0"
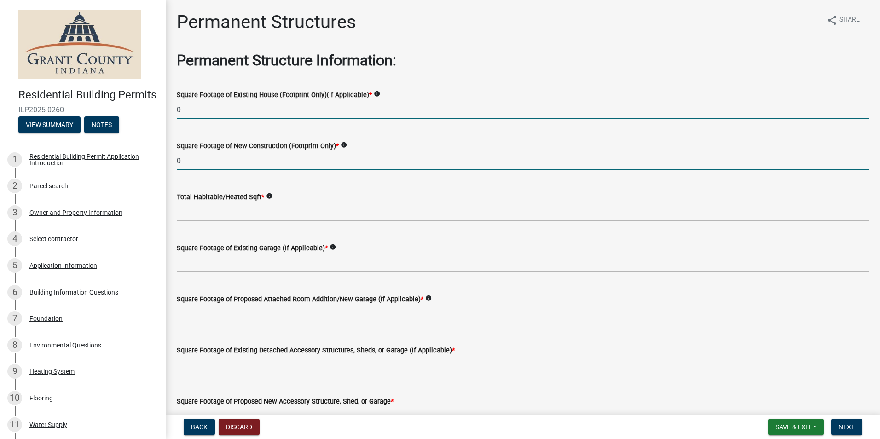
type input "0"
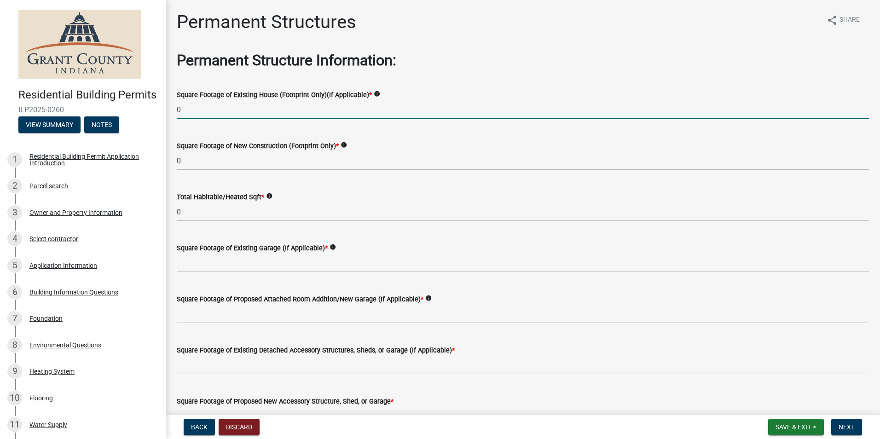
type input "0"
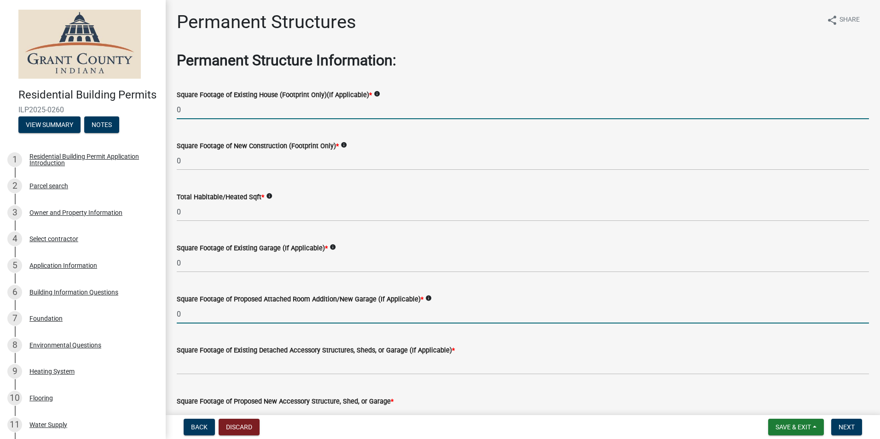
type input "0"
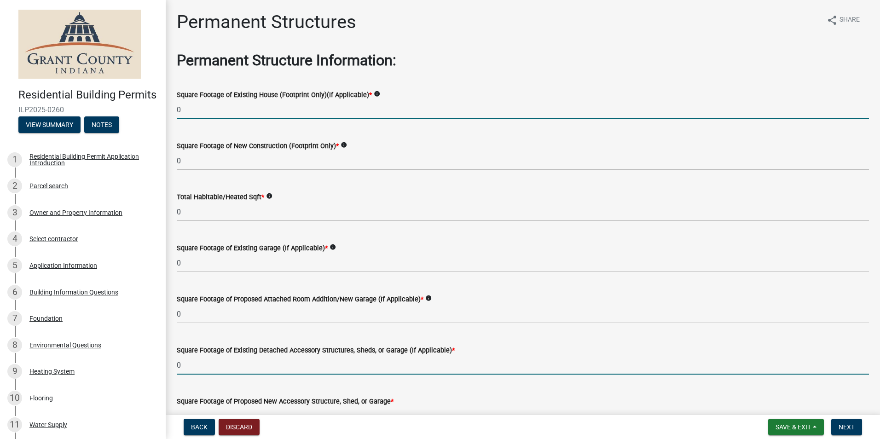
type input "0"
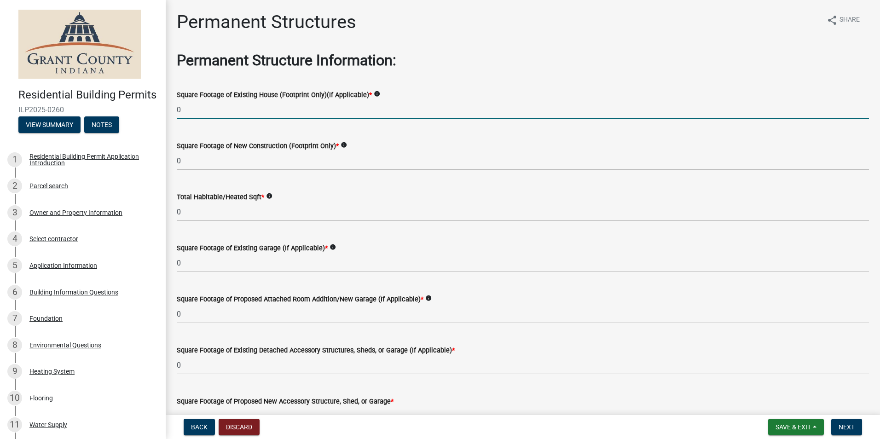
type input "0"
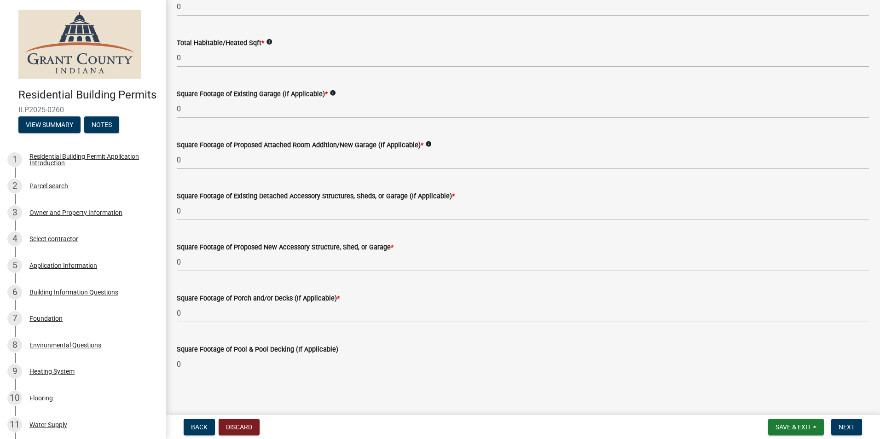
scroll to position [161, 0]
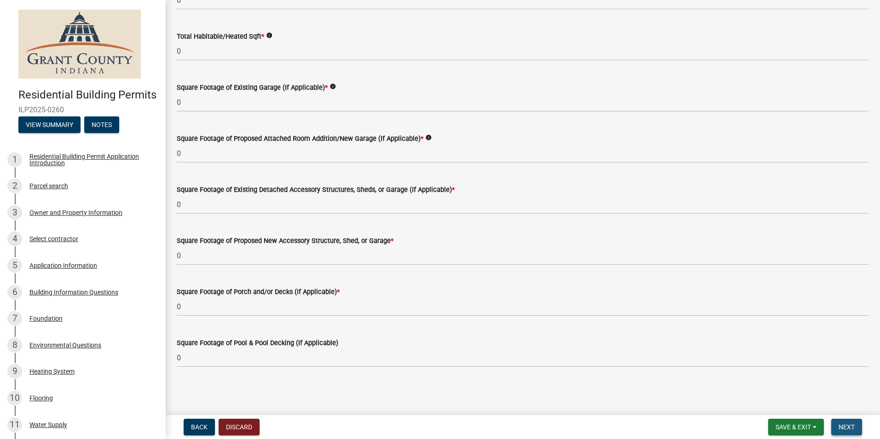
click at [855, 431] on button "Next" at bounding box center [846, 427] width 31 height 17
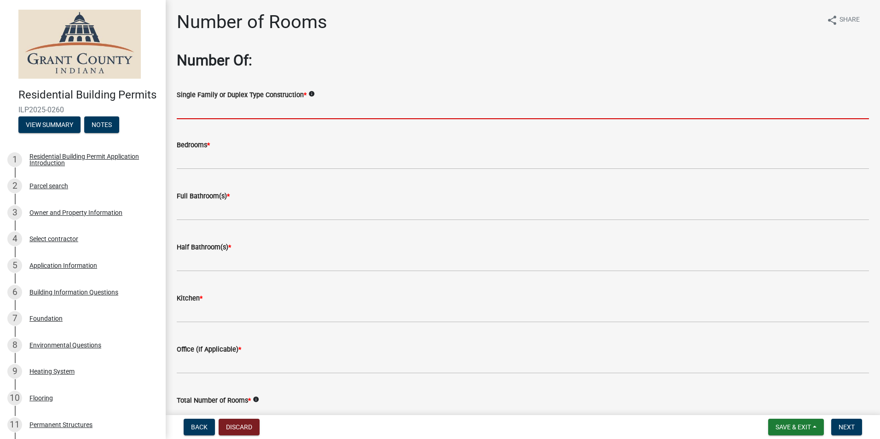
click at [348, 104] on input "Single Family or Duplex Type Construction *" at bounding box center [523, 109] width 692 height 19
type input "Single Family"
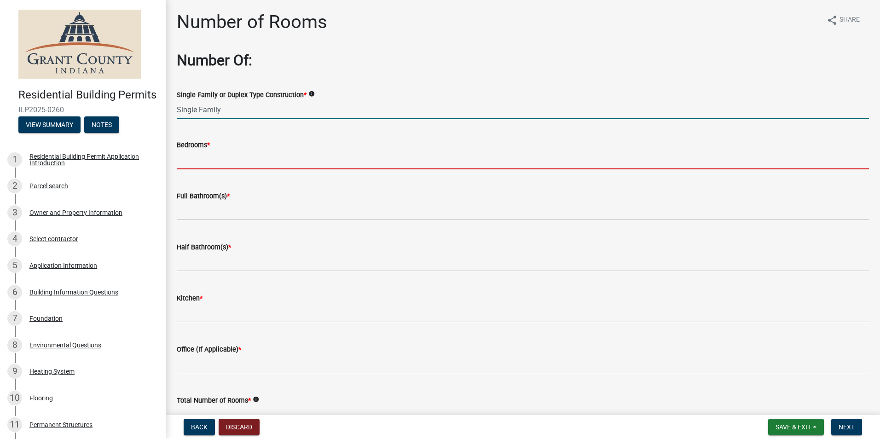
type input "0"
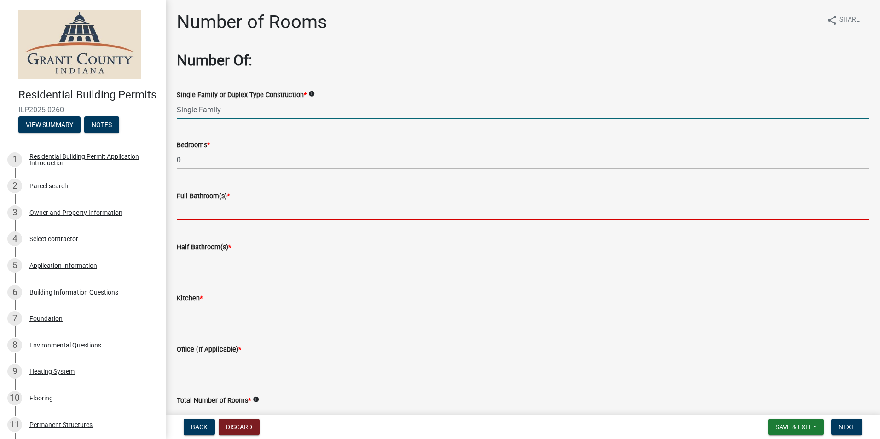
type input "0"
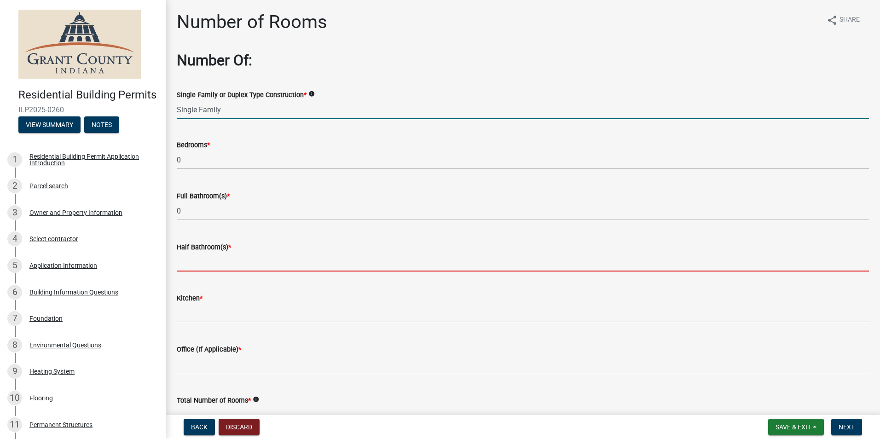
type input "0"
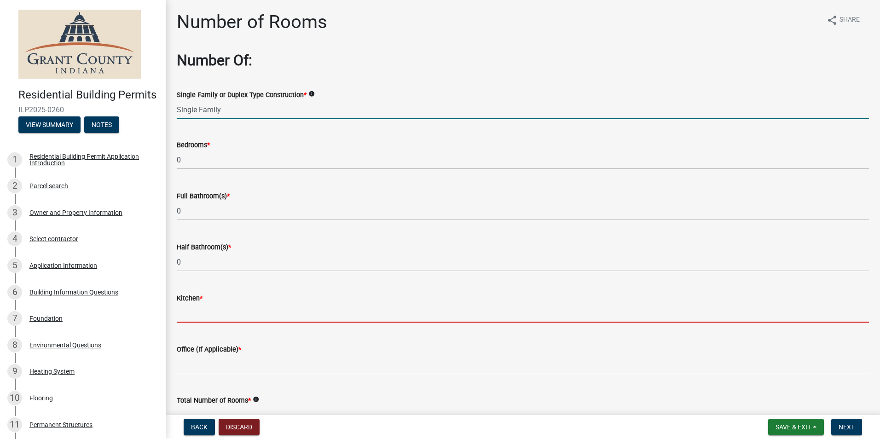
type input "0"
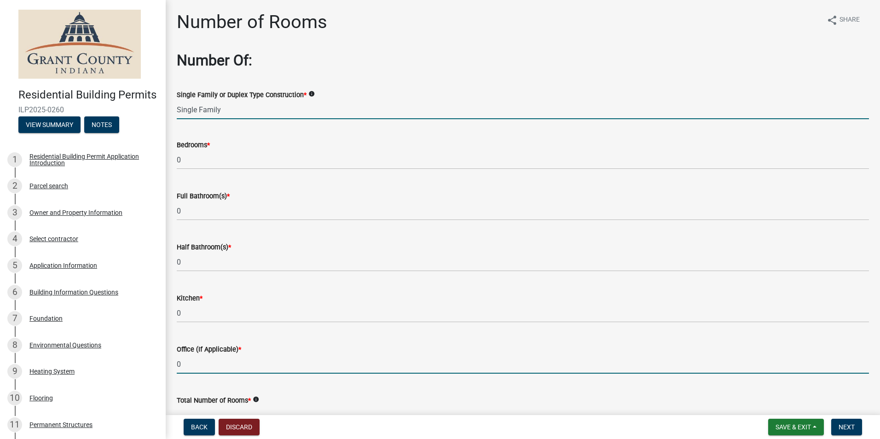
type input "0"
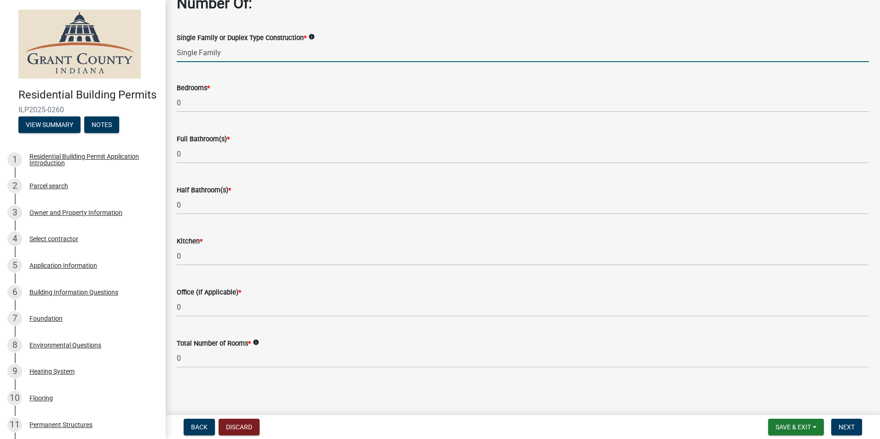
scroll to position [58, 0]
click at [840, 432] on button "Next" at bounding box center [846, 427] width 31 height 17
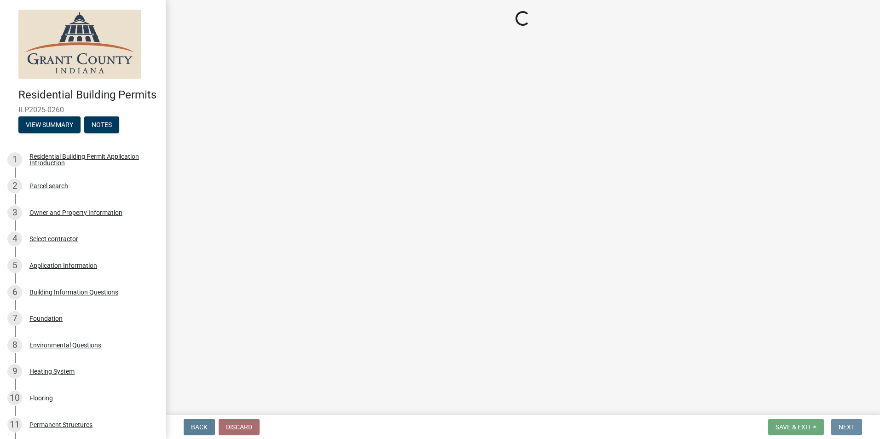
scroll to position [0, 0]
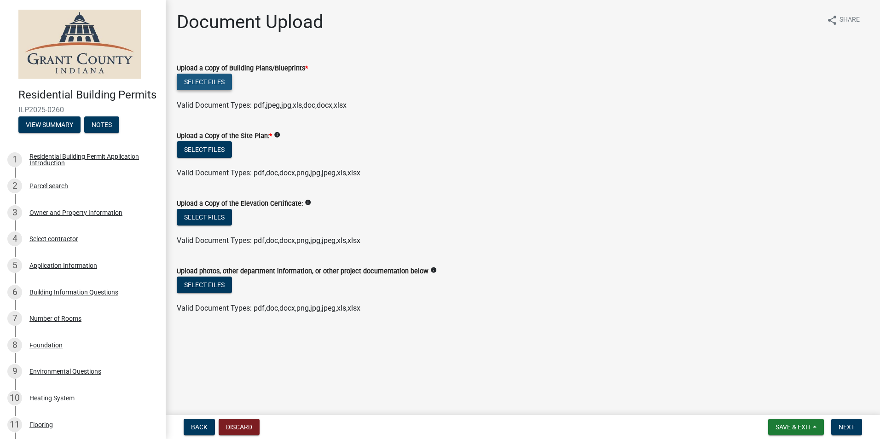
click at [213, 75] on button "Select files" at bounding box center [204, 82] width 55 height 17
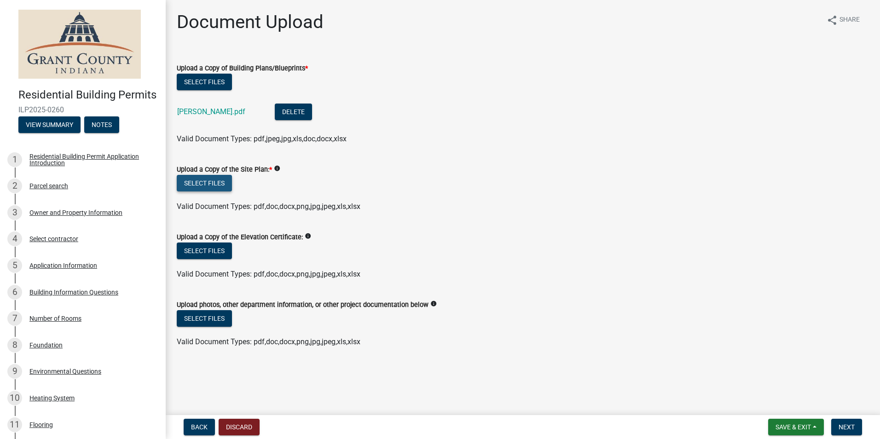
click at [195, 179] on button "Select files" at bounding box center [204, 183] width 55 height 17
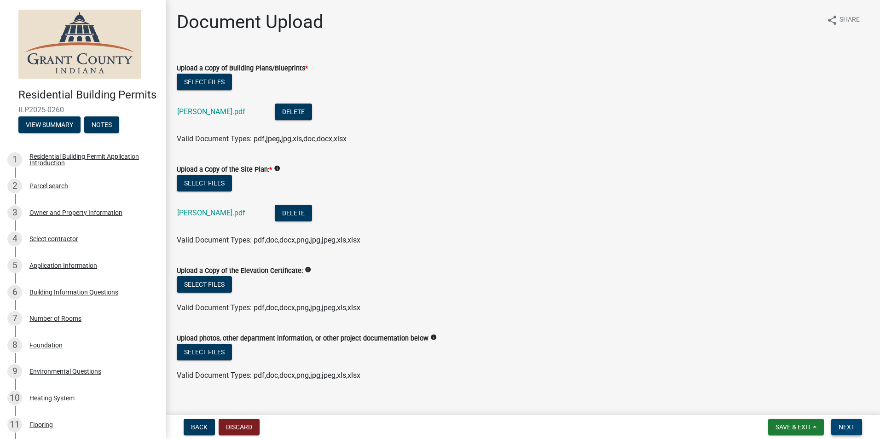
click at [852, 431] on span "Next" at bounding box center [847, 426] width 16 height 7
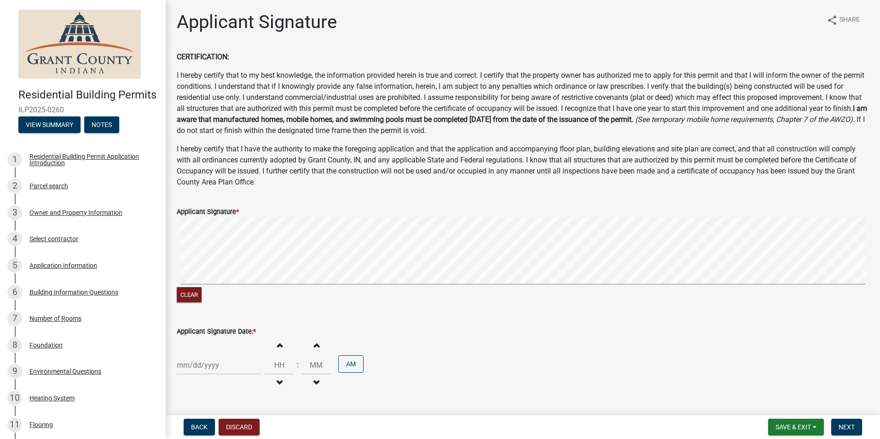
click at [243, 367] on div at bounding box center [219, 365] width 84 height 19
select select "9"
select select "2025"
click at [180, 300] on div "15" at bounding box center [186, 301] width 15 height 15
type input "[DATE]"
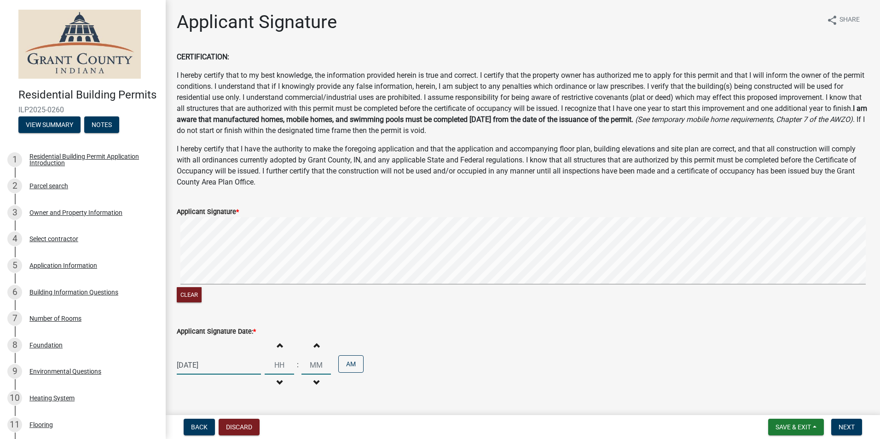
click at [287, 365] on input "Hours" at bounding box center [279, 365] width 29 height 19
drag, startPoint x: 287, startPoint y: 365, endPoint x: 256, endPoint y: 363, distance: 30.5
click at [256, 363] on div "09/15/2025 Increment hours Decrement hours : Increment minutes Decrement minute…" at bounding box center [523, 365] width 692 height 57
type input "01"
click at [318, 369] on input "00" at bounding box center [315, 365] width 29 height 19
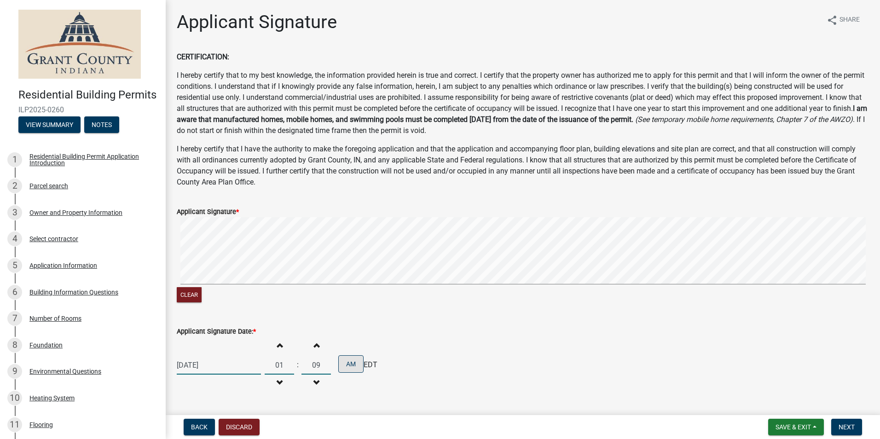
type input "09"
click at [358, 369] on button "AM" at bounding box center [350, 363] width 25 height 17
click at [851, 430] on span "Next" at bounding box center [847, 426] width 16 height 7
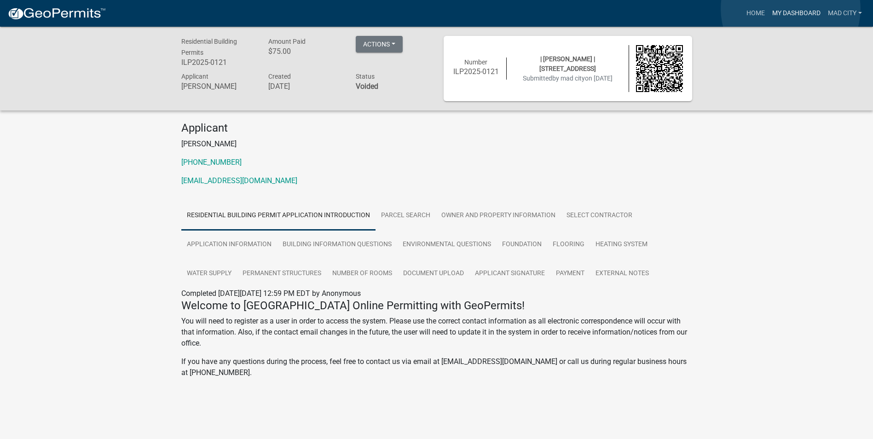
click at [791, 9] on link "My Dashboard" at bounding box center [797, 13] width 56 height 17
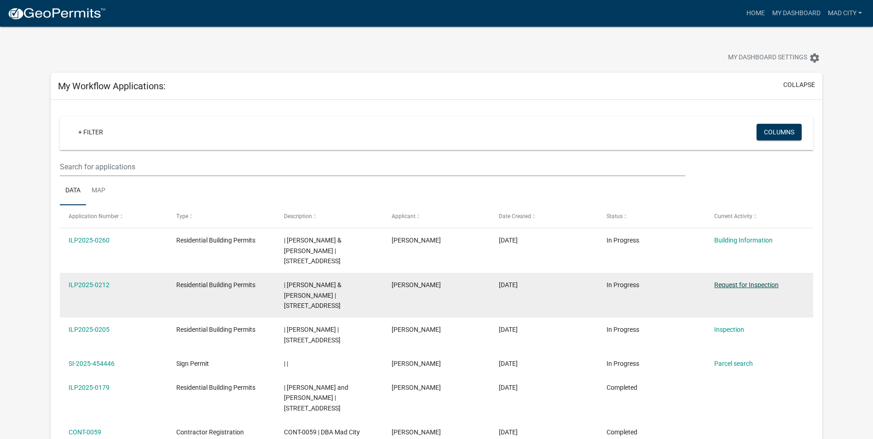
click at [749, 281] on link "Request for Inspection" at bounding box center [746, 284] width 64 height 7
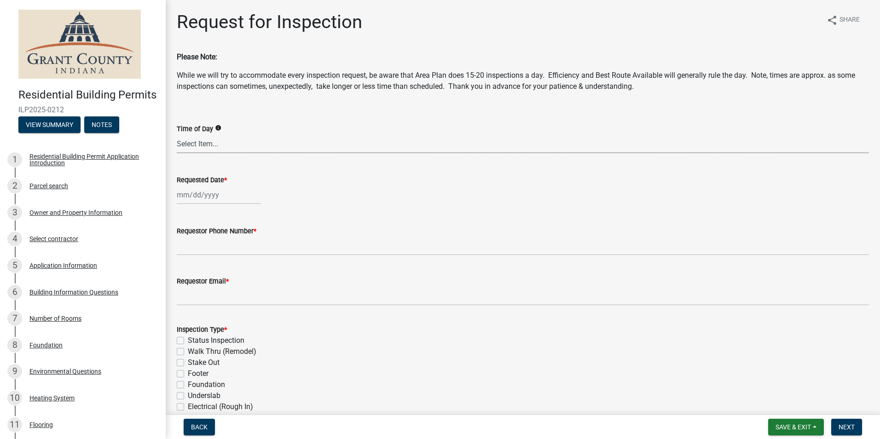
click at [236, 136] on select "Select Item... AM PM Anytime" at bounding box center [523, 143] width 692 height 19
click at [177, 134] on select "Select Item... AM PM Anytime" at bounding box center [523, 143] width 692 height 19
select select "09b124d7-43c3-4753-bff5-8bc664ad0283"
click at [218, 195] on div at bounding box center [219, 194] width 84 height 19
select select "9"
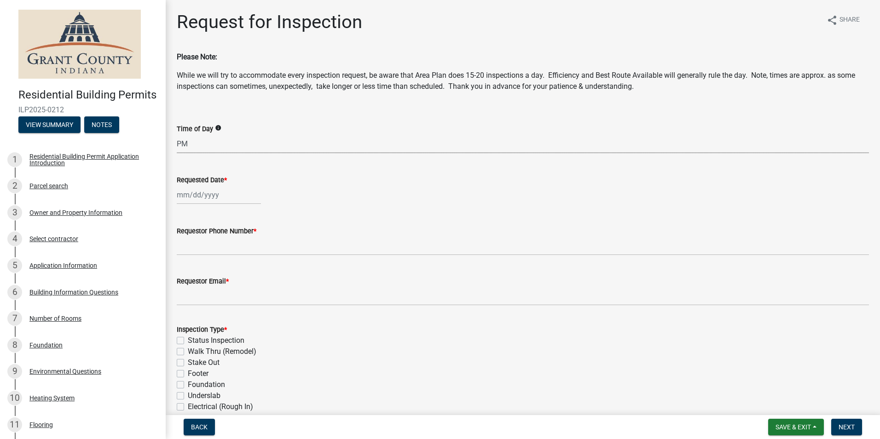
select select "2025"
click at [216, 276] on div "17" at bounding box center [215, 273] width 15 height 15
type input "[DATE]"
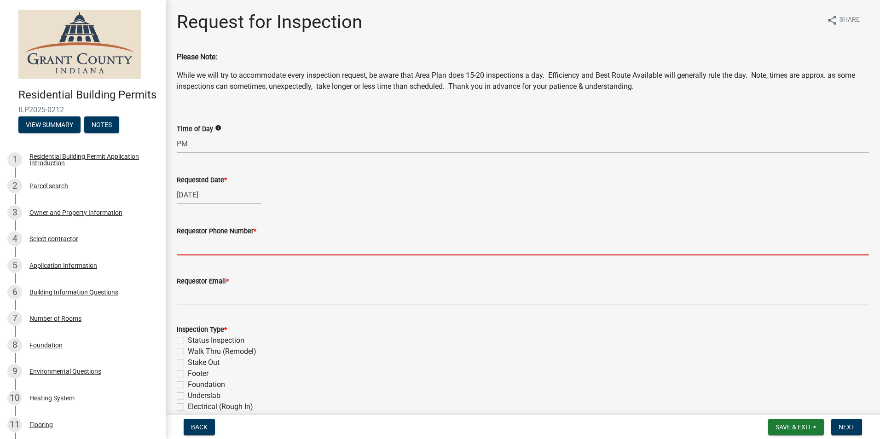
click at [217, 245] on input "Requestor Phone Number *" at bounding box center [523, 246] width 692 height 19
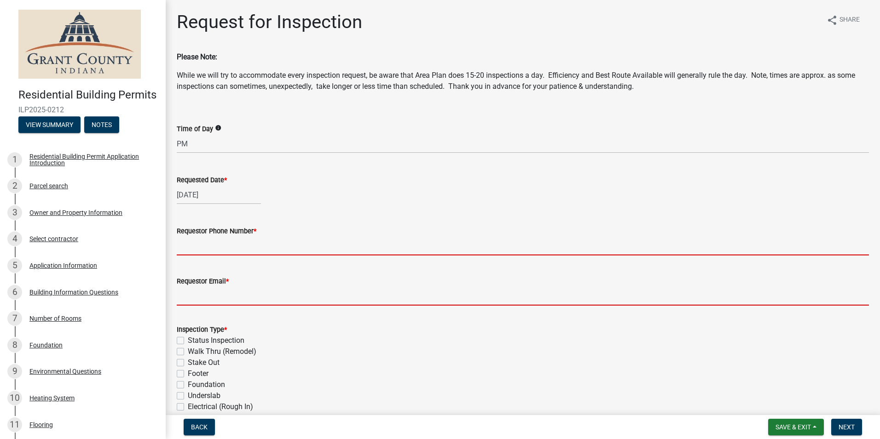
click at [234, 292] on form "Requestor Email *" at bounding box center [523, 291] width 692 height 30
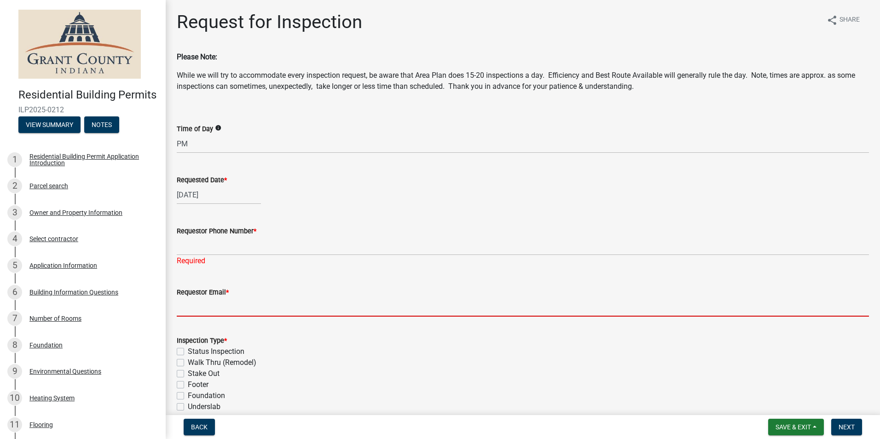
click at [244, 308] on input "Requestor Email *" at bounding box center [523, 307] width 692 height 19
click at [231, 312] on input "Requestor Email *" at bounding box center [523, 307] width 692 height 19
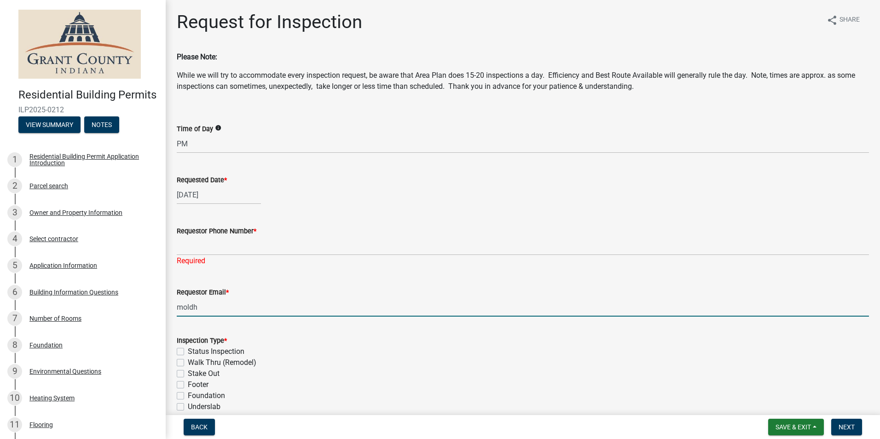
type input "[EMAIL_ADDRESS][DOMAIN_NAME]"
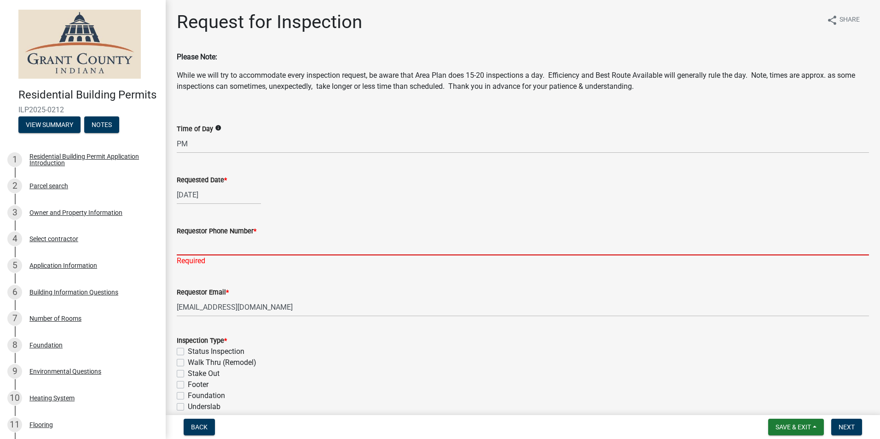
click at [251, 242] on input "Requestor Phone Number *" at bounding box center [523, 246] width 692 height 19
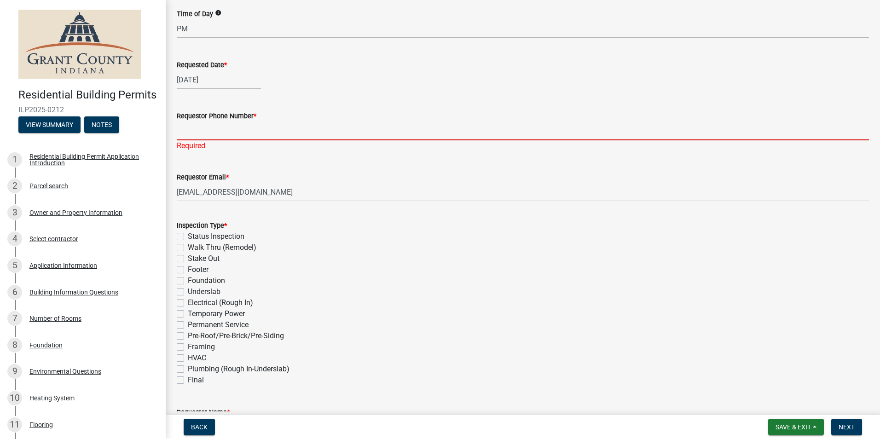
scroll to position [138, 0]
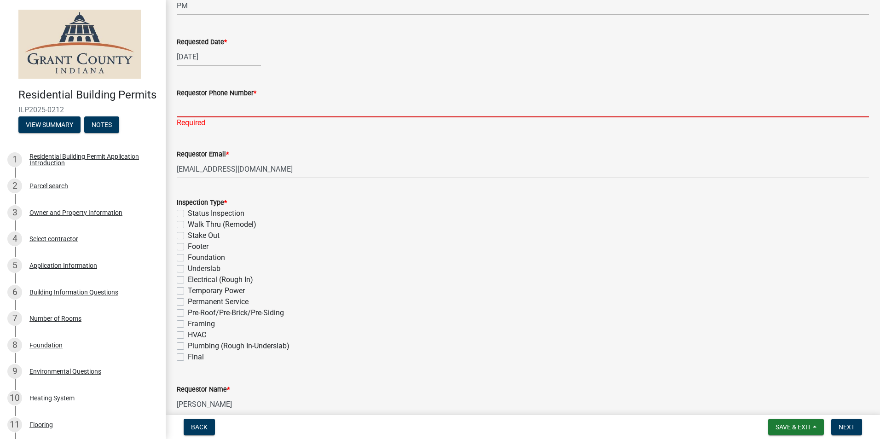
click at [185, 357] on div "Final" at bounding box center [523, 357] width 692 height 11
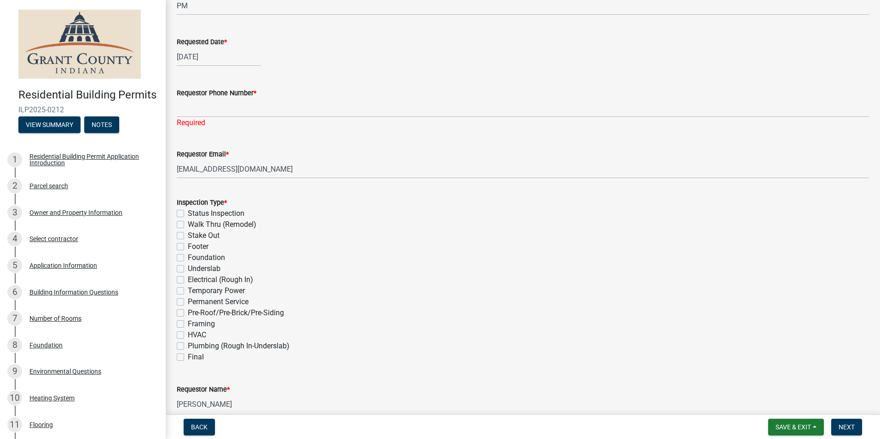
click at [188, 357] on label "Final" at bounding box center [196, 357] width 16 height 11
click at [188, 357] on input "Final" at bounding box center [191, 355] width 6 height 6
checkbox input "true"
checkbox input "false"
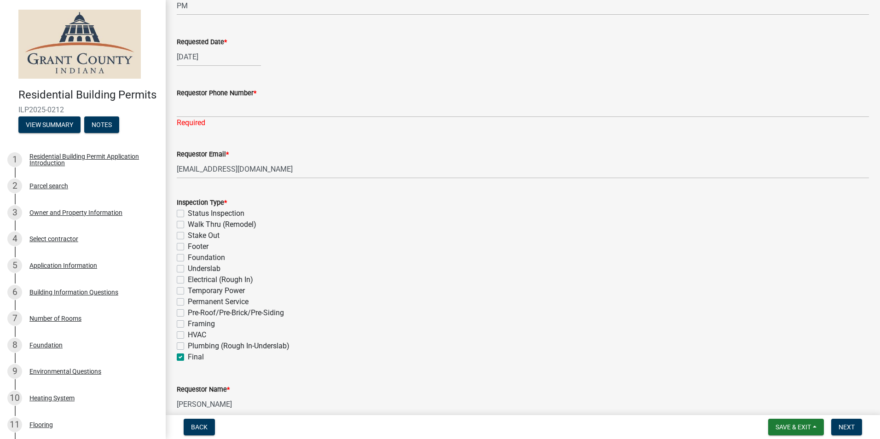
checkbox input "false"
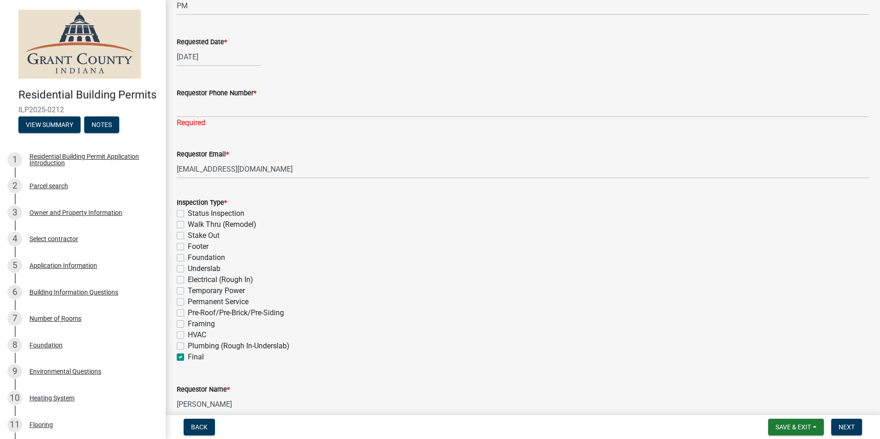
checkbox input "false"
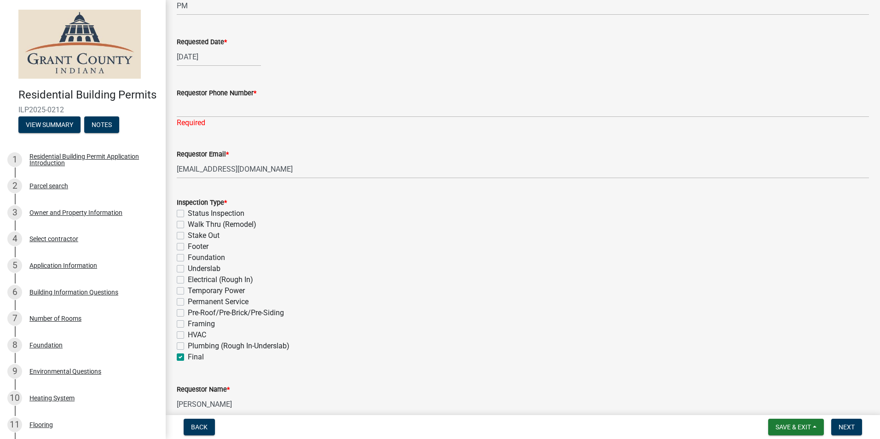
checkbox input "false"
checkbox input "true"
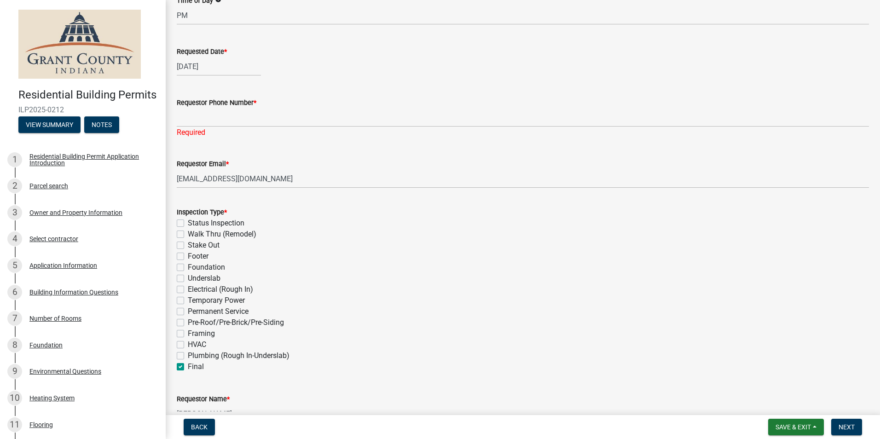
scroll to position [28, 0]
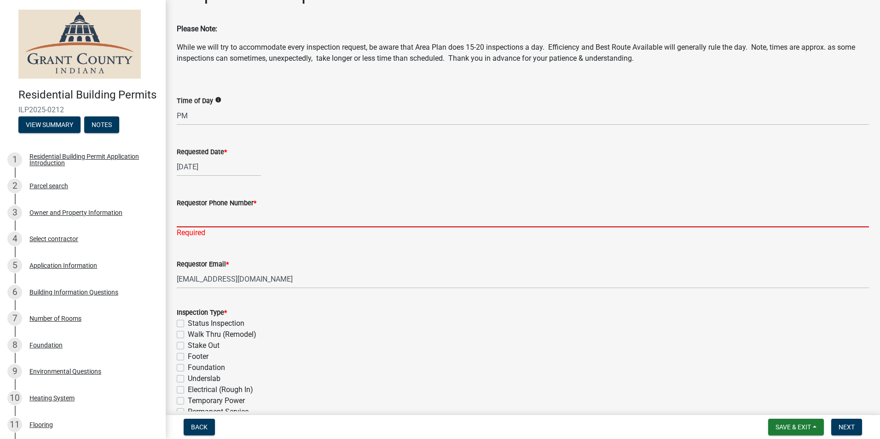
click at [202, 218] on input "Requestor Phone Number *" at bounding box center [523, 217] width 692 height 19
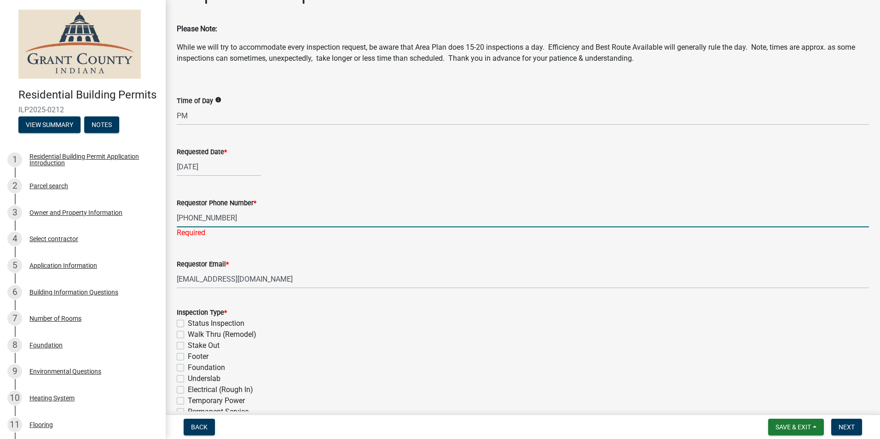
type input "[PHONE_NUMBER]"
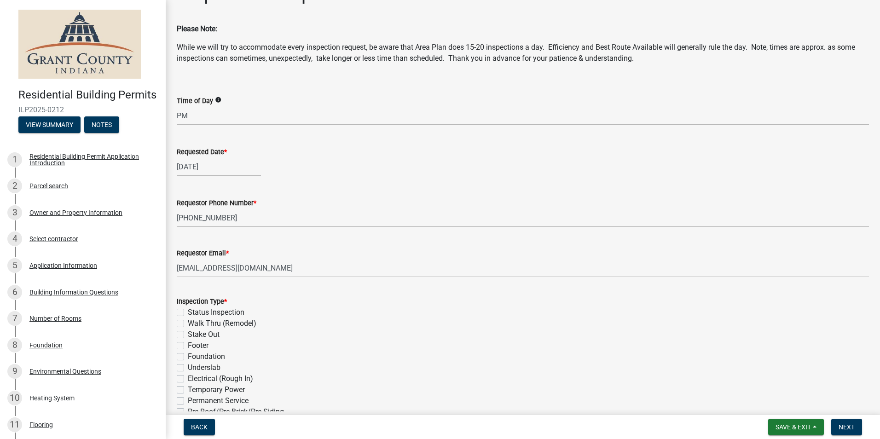
click at [341, 267] on form "Requestor Email * [EMAIL_ADDRESS][DOMAIN_NAME]" at bounding box center [523, 263] width 692 height 30
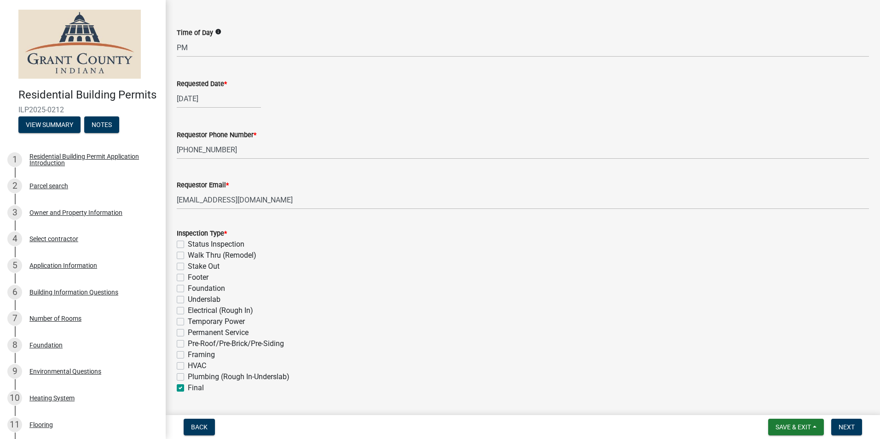
scroll to position [247, 0]
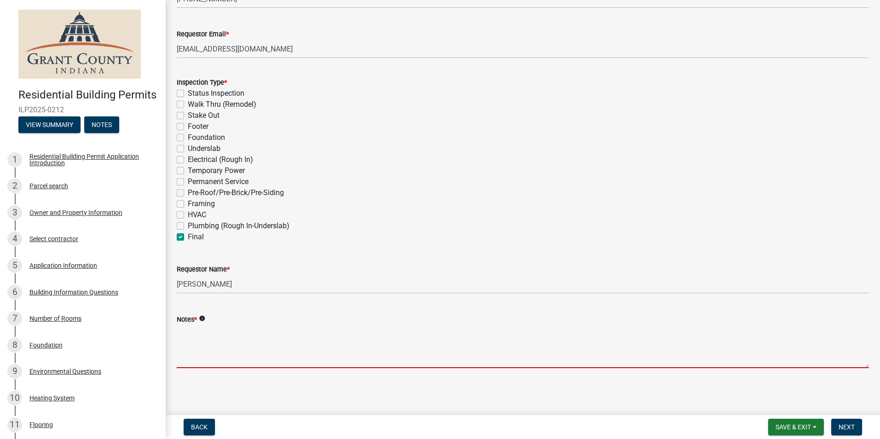
click at [239, 361] on textarea "Notes *" at bounding box center [523, 346] width 692 height 43
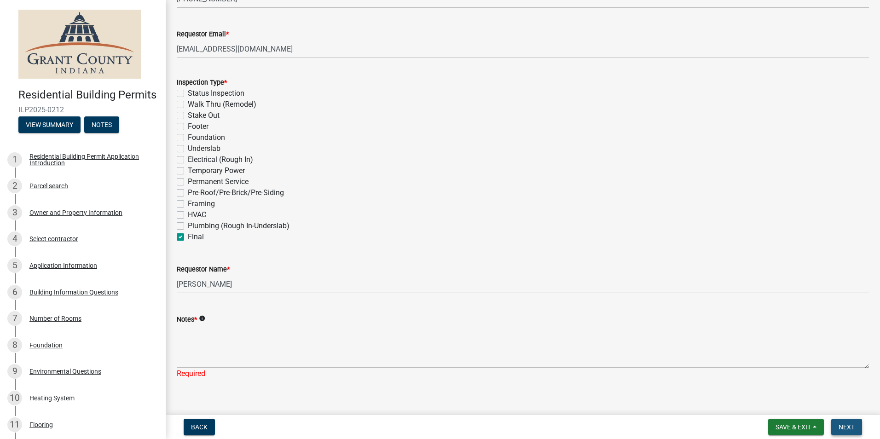
click at [852, 430] on span "Next" at bounding box center [847, 426] width 16 height 7
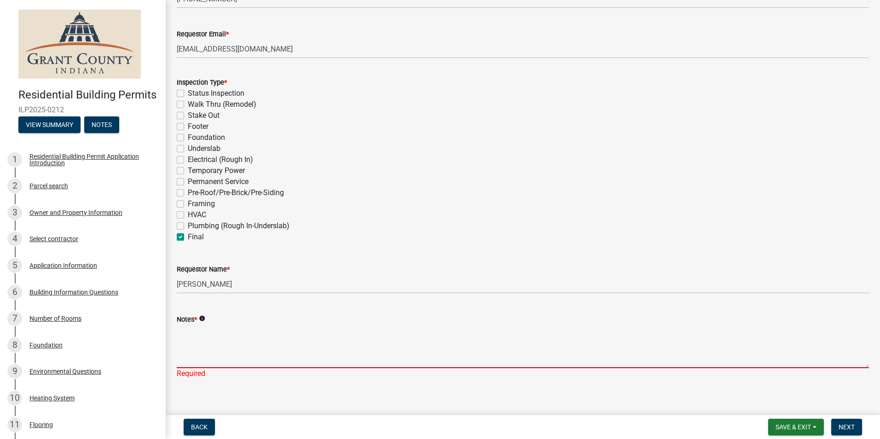
click at [557, 352] on textarea "Notes *" at bounding box center [523, 346] width 692 height 43
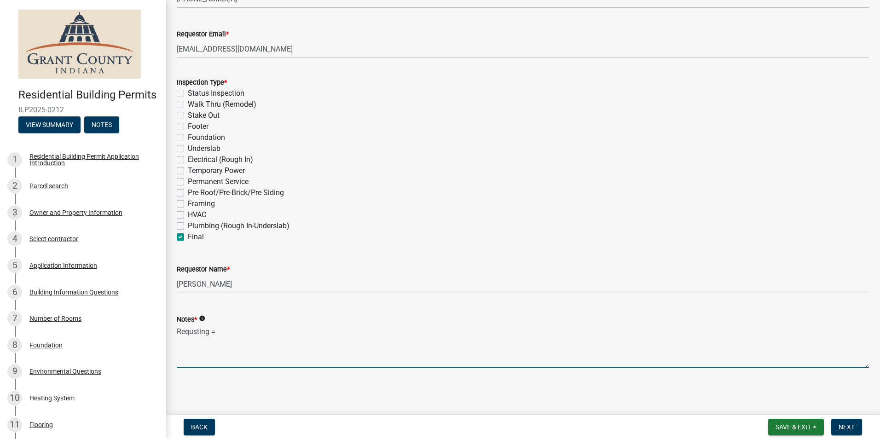
click at [234, 333] on textarea "Requsting =" at bounding box center [523, 346] width 692 height 43
drag, startPoint x: 161, startPoint y: 322, endPoint x: 149, endPoint y: 321, distance: 11.6
click at [149, 321] on div "Residential Building Permits ILP2025-0212 View Summary Notes 1 Residential Buil…" at bounding box center [440, 219] width 880 height 439
click at [265, 324] on div "Notes * info" at bounding box center [523, 319] width 692 height 11
click at [266, 335] on textarea "Requesting final" at bounding box center [523, 346] width 692 height 43
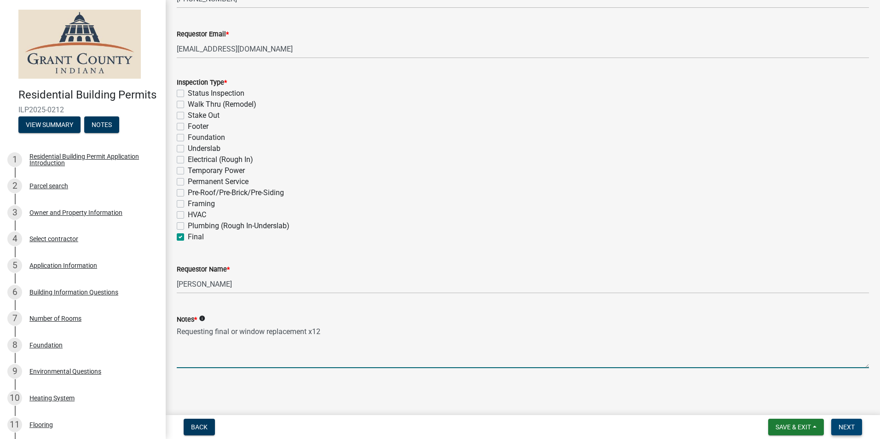
type textarea "Requesting final or window replacement x12"
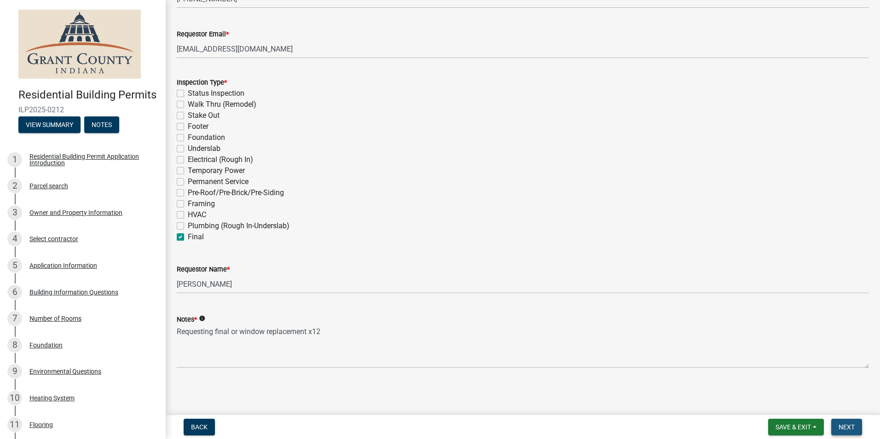
click at [852, 424] on span "Next" at bounding box center [847, 426] width 16 height 7
